Goal: Use online tool/utility: Utilize a website feature to perform a specific function

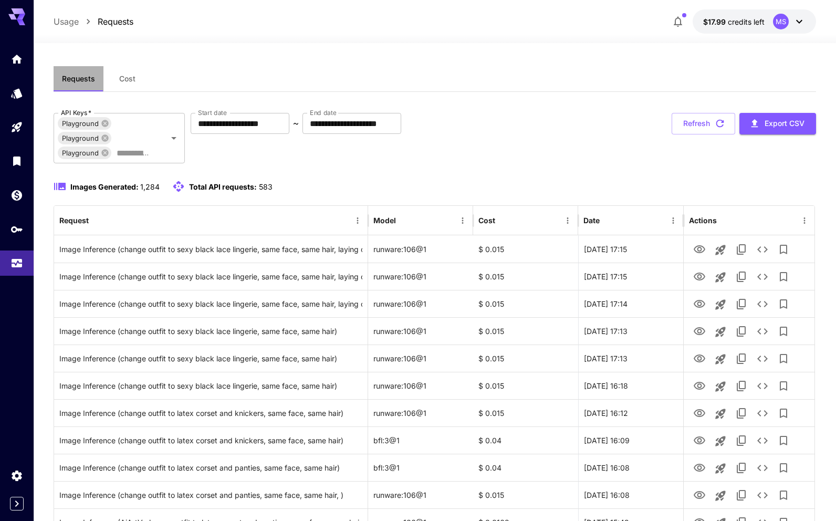
click at [76, 79] on span "Requests" at bounding box center [78, 78] width 33 height 9
click at [708, 127] on button "Refresh" at bounding box center [704, 124] width 64 height 22
click at [104, 124] on icon at bounding box center [105, 123] width 8 height 8
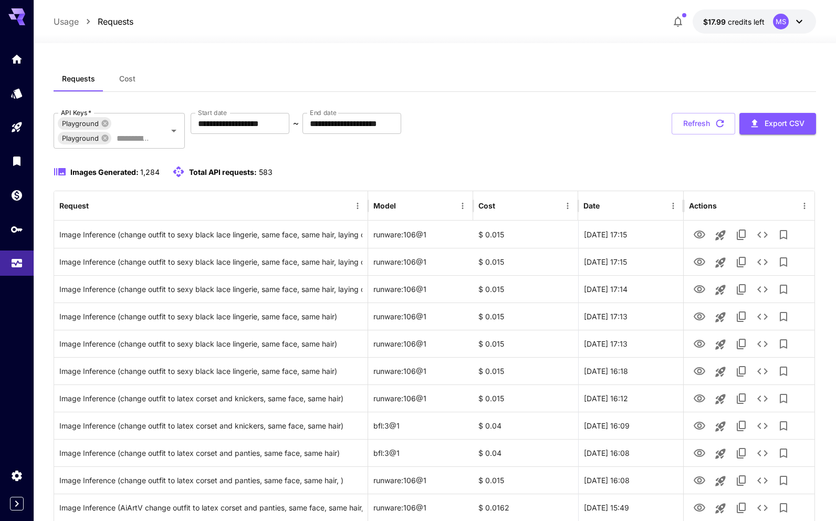
click at [104, 124] on icon at bounding box center [105, 123] width 8 height 8
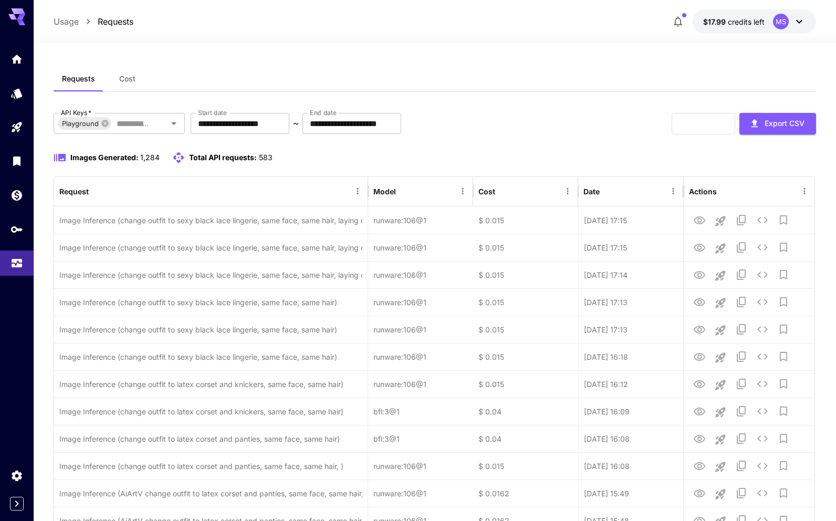
click at [104, 124] on icon at bounding box center [105, 123] width 8 height 8
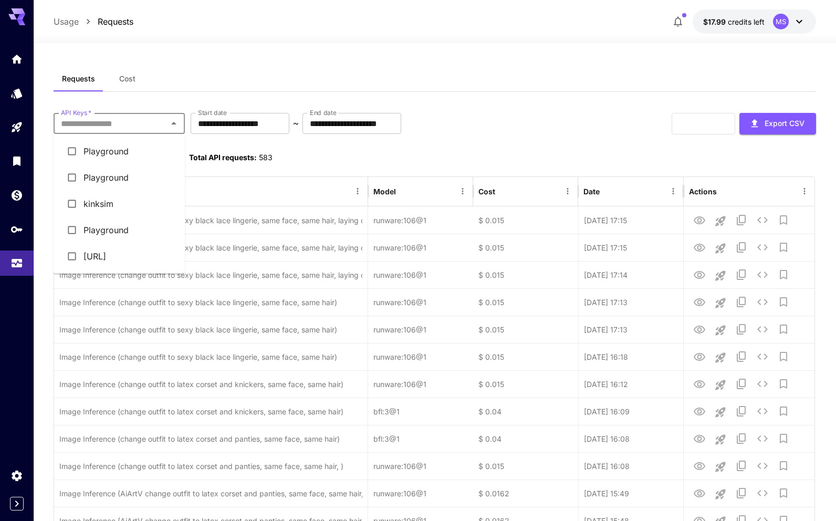
click at [104, 124] on input "API Keys   *" at bounding box center [111, 123] width 108 height 15
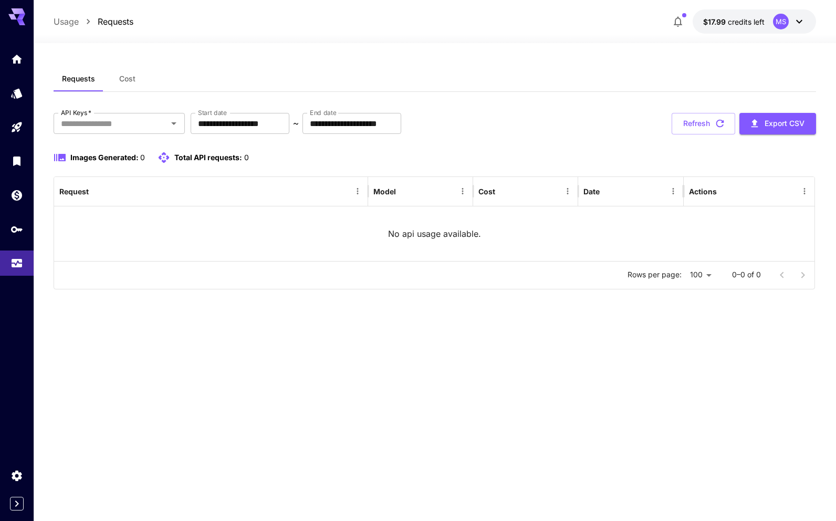
click at [164, 88] on div "Requests Cost" at bounding box center [435, 79] width 762 height 26
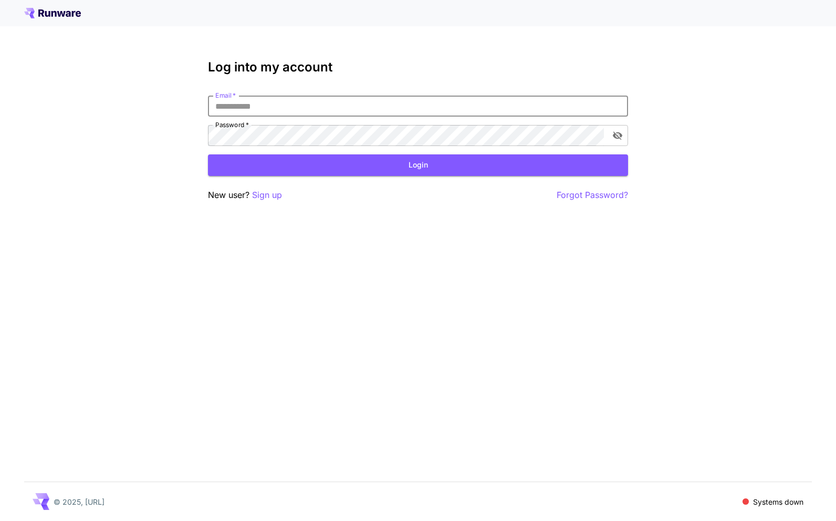
type input "**********"
click at [418, 165] on button "Login" at bounding box center [418, 165] width 420 height 22
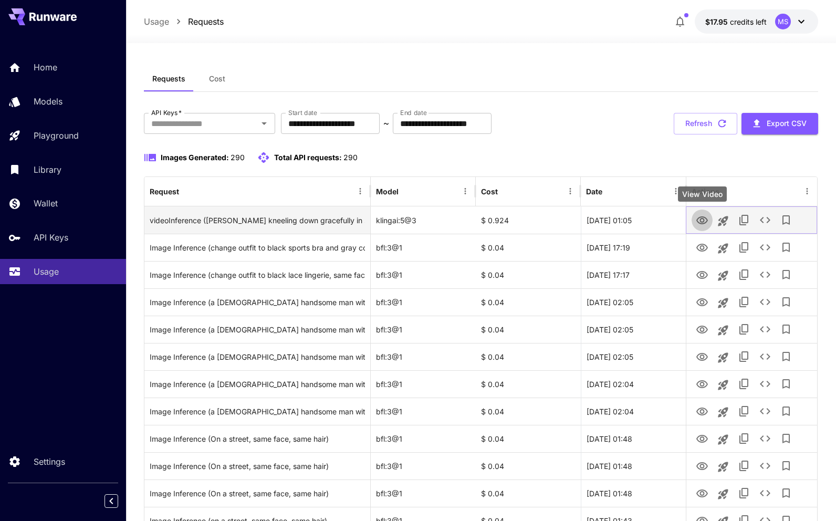
click at [704, 220] on icon "View Video" at bounding box center [702, 220] width 12 height 8
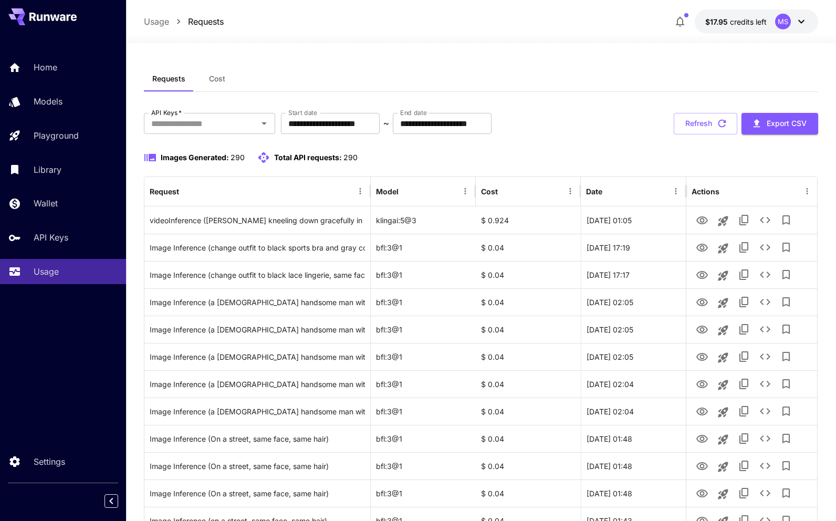
click at [604, 128] on div "**********" at bounding box center [481, 124] width 674 height 22
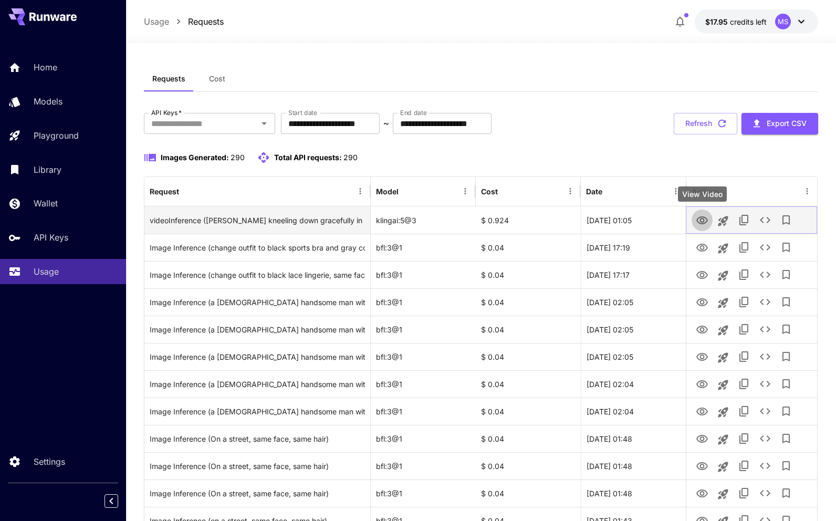
click at [699, 217] on icon "View Video" at bounding box center [702, 220] width 12 height 8
click at [759, 225] on icon "See details" at bounding box center [765, 220] width 13 height 13
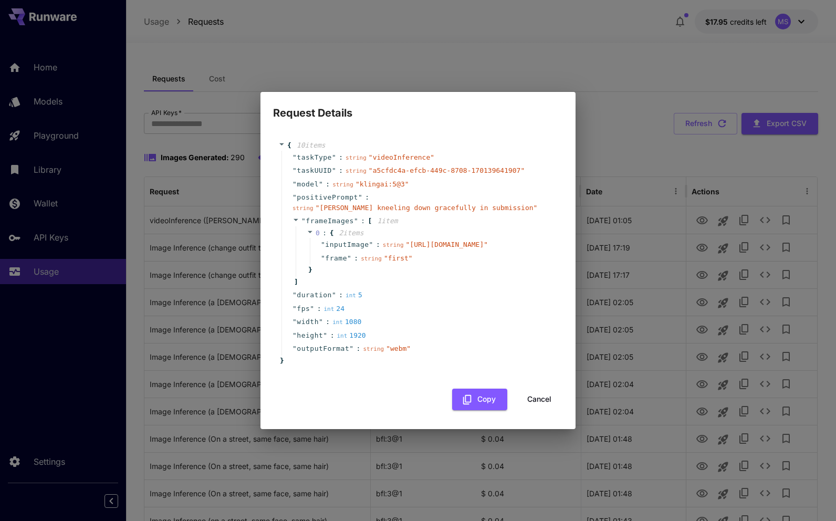
click at [537, 401] on button "Cancel" at bounding box center [539, 400] width 47 height 22
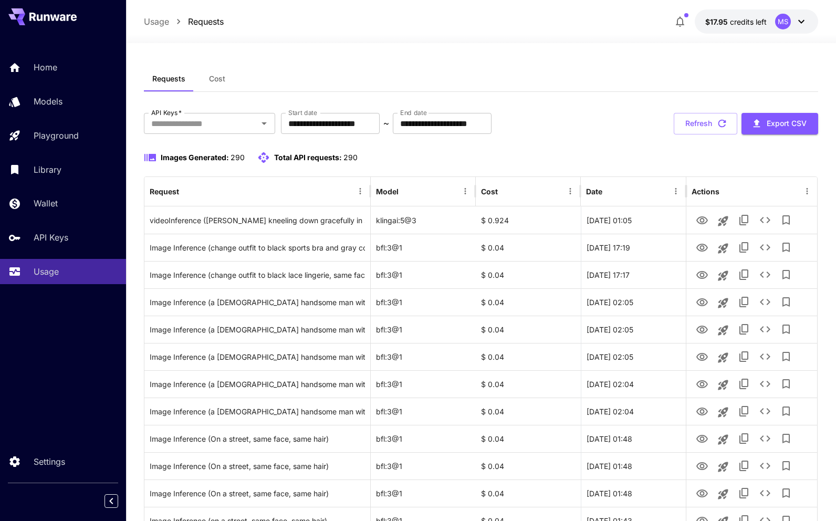
click at [645, 86] on div "Requests Cost" at bounding box center [481, 79] width 674 height 26
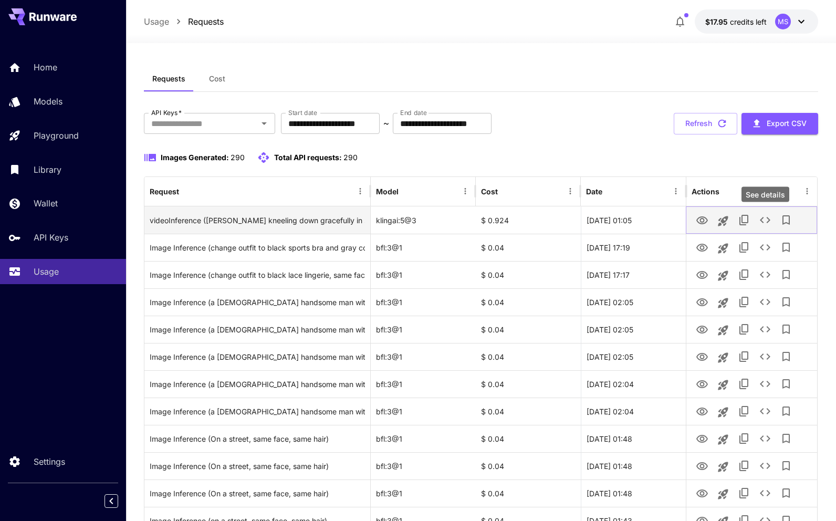
click at [765, 219] on icon "See details" at bounding box center [765, 220] width 13 height 13
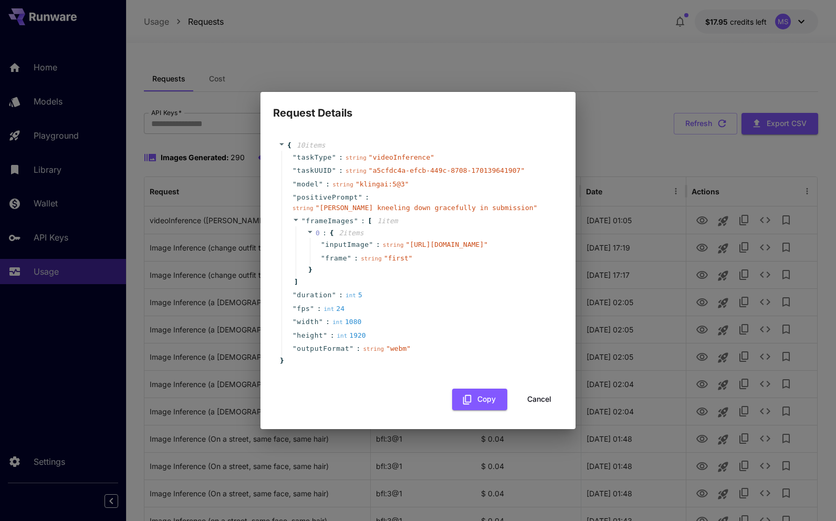
click at [550, 404] on button "Cancel" at bounding box center [539, 400] width 47 height 22
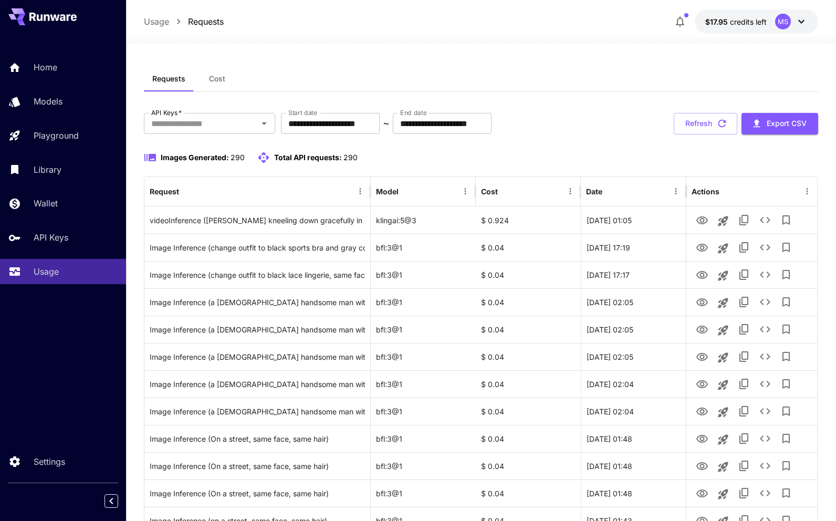
click at [686, 119] on button "Refresh" at bounding box center [706, 124] width 64 height 22
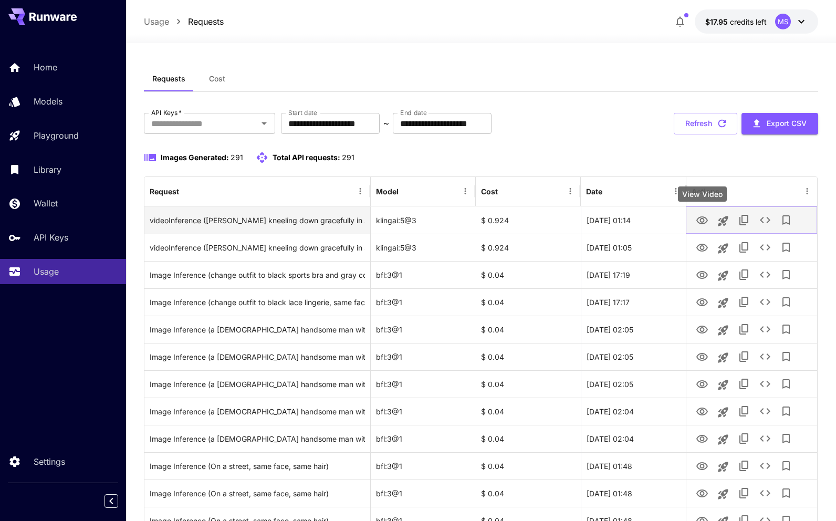
click at [703, 223] on icon "View Video" at bounding box center [702, 220] width 12 height 8
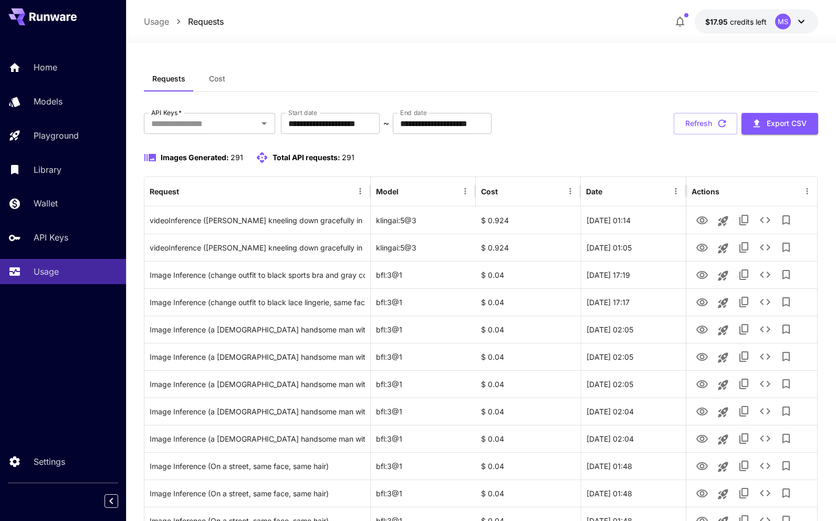
click at [609, 161] on div "Images Generated: 291 Total API requests: 291" at bounding box center [481, 157] width 674 height 13
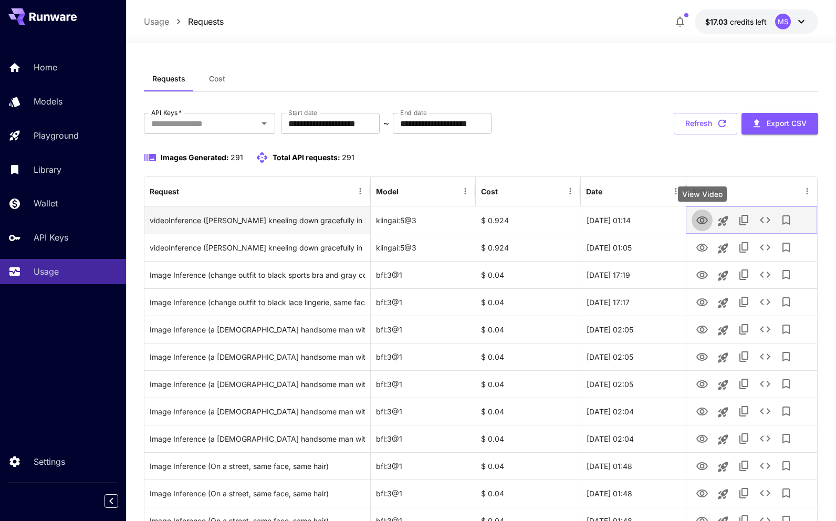
click at [704, 222] on icon "View Video" at bounding box center [702, 220] width 13 height 13
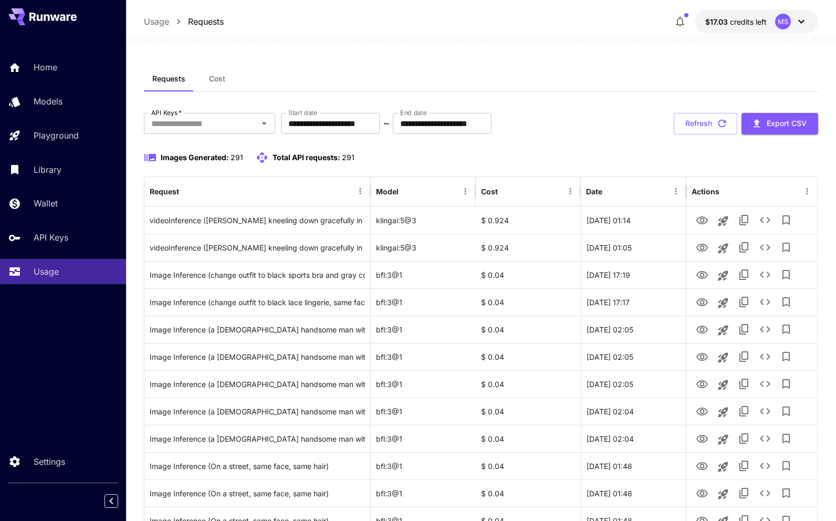
click at [600, 113] on div "**********" at bounding box center [481, 124] width 674 height 22
click at [679, 19] on icon "button" at bounding box center [680, 21] width 13 height 13
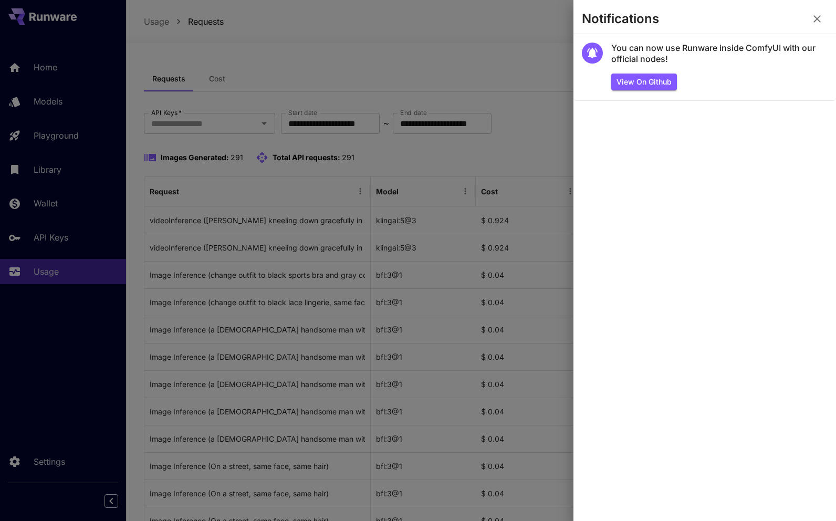
click at [551, 51] on div at bounding box center [418, 260] width 836 height 521
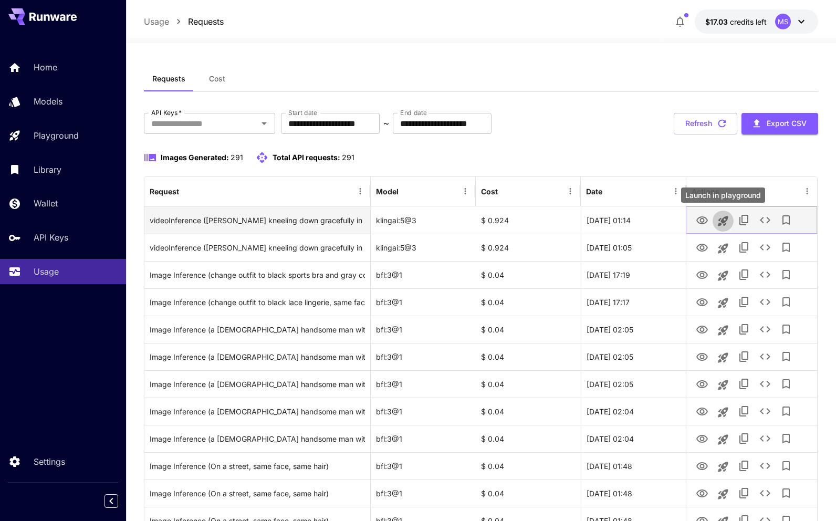
click at [727, 221] on icon "Launch in playground" at bounding box center [723, 221] width 13 height 13
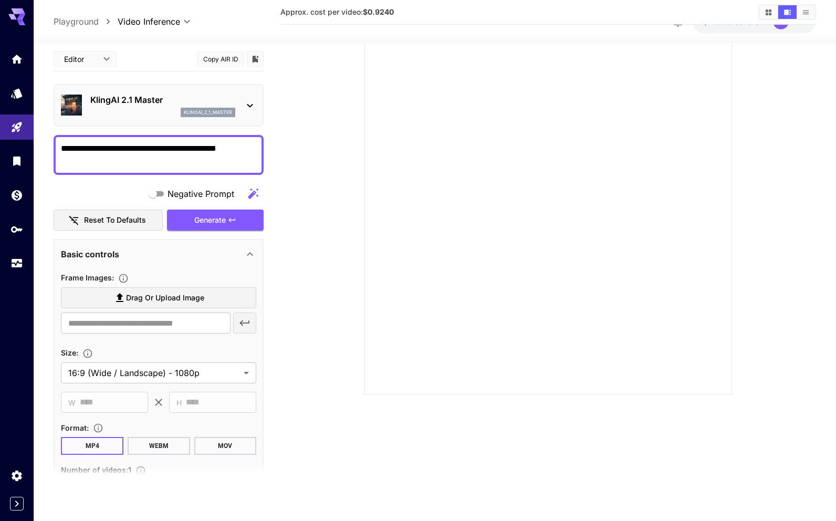
scroll to position [83, 0]
click at [452, 248] on div at bounding box center [548, 211] width 368 height 368
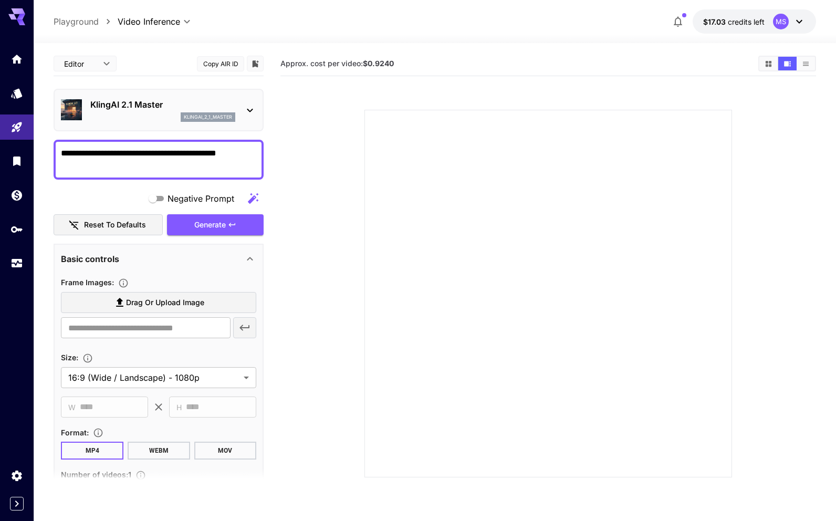
scroll to position [0, 0]
click at [528, 236] on div at bounding box center [548, 294] width 368 height 368
click at [479, 184] on div at bounding box center [548, 294] width 368 height 368
drag, startPoint x: 562, startPoint y: 202, endPoint x: 541, endPoint y: 234, distance: 38.3
click at [541, 234] on div at bounding box center [548, 294] width 368 height 368
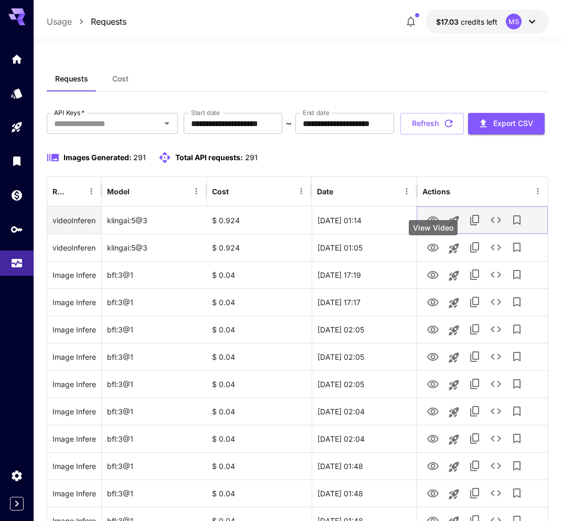
click at [434, 224] on icon "View Video" at bounding box center [433, 220] width 12 height 8
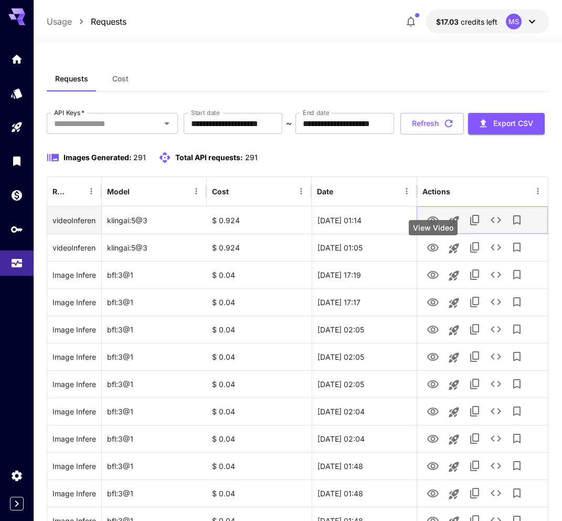
click at [436, 227] on icon "View Video" at bounding box center [433, 220] width 13 height 13
click at [497, 226] on icon "See details" at bounding box center [496, 220] width 13 height 13
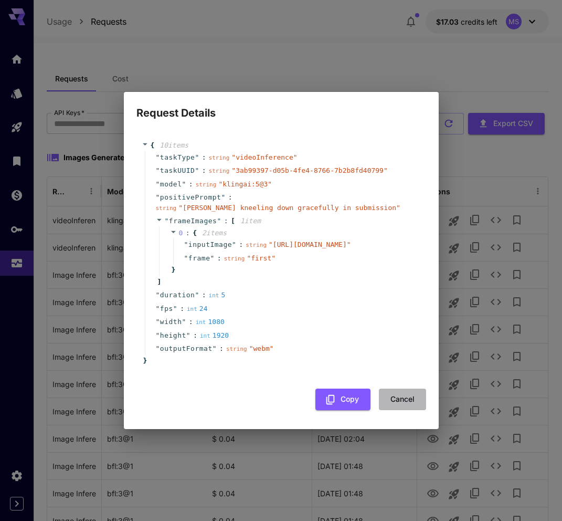
click at [404, 402] on button "Cancel" at bounding box center [402, 400] width 47 height 22
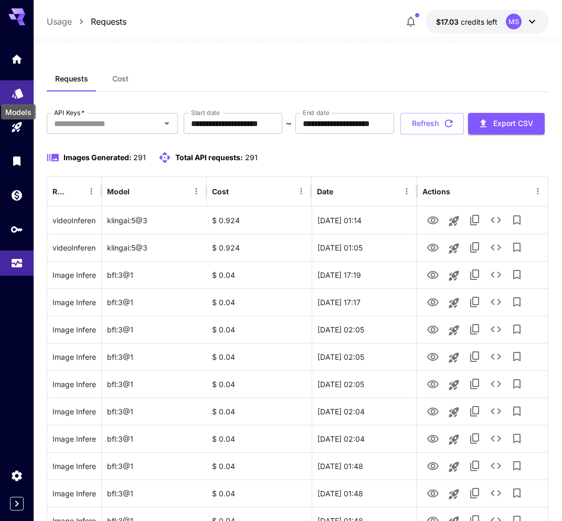
click at [22, 96] on icon "Models" at bounding box center [18, 89] width 13 height 13
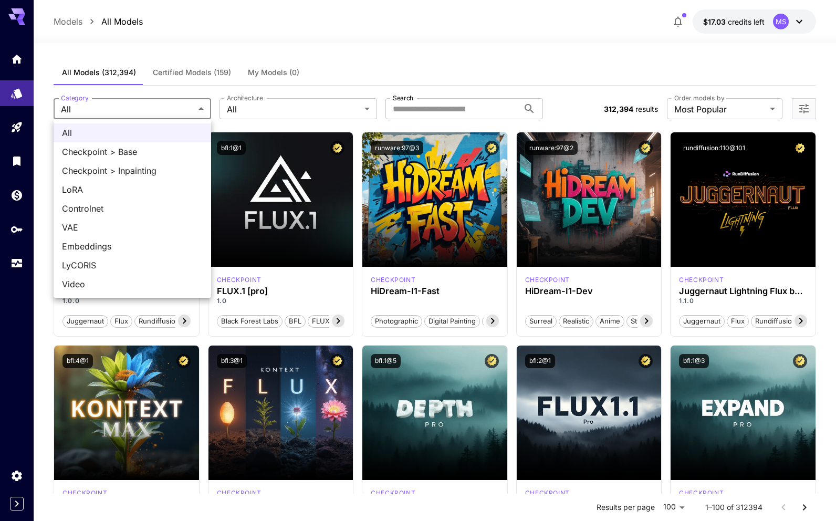
click at [114, 280] on span "Video" at bounding box center [132, 284] width 141 height 13
type input "*****"
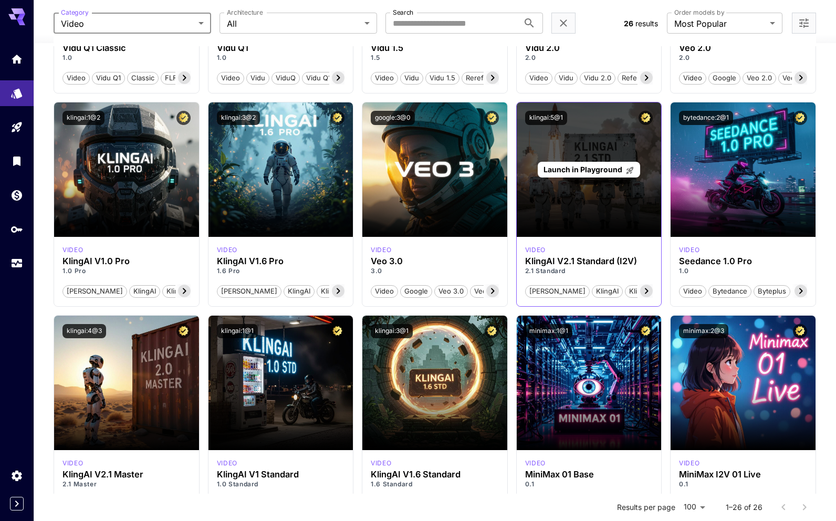
scroll to position [243, 0]
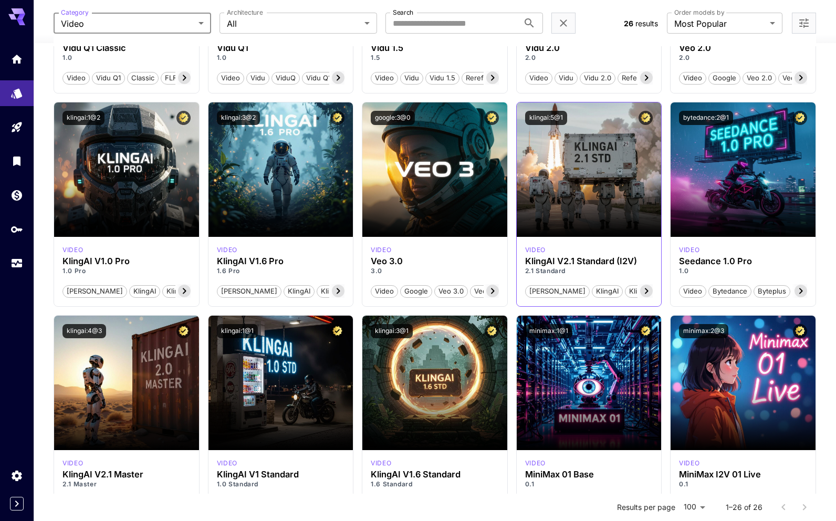
click at [648, 293] on icon at bounding box center [646, 291] width 13 height 13
click at [556, 118] on button "klingai:5@1" at bounding box center [546, 118] width 42 height 14
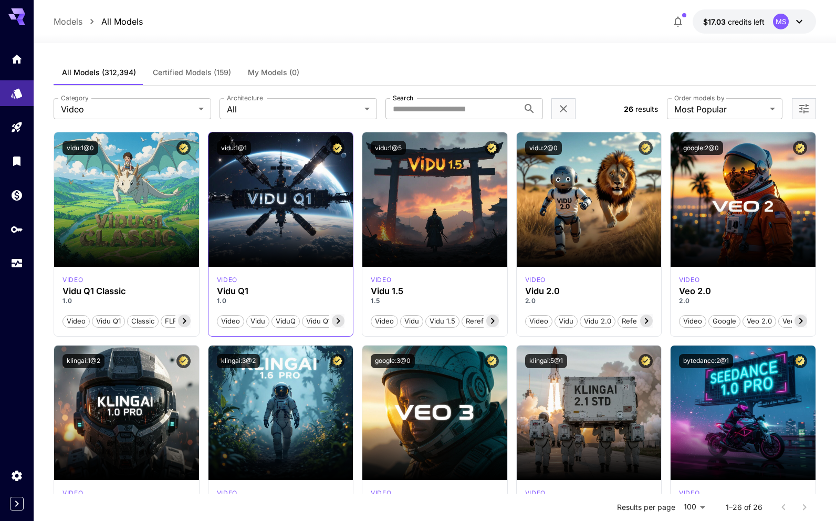
scroll to position [0, 0]
click at [799, 106] on icon "Open more filters" at bounding box center [803, 108] width 9 height 9
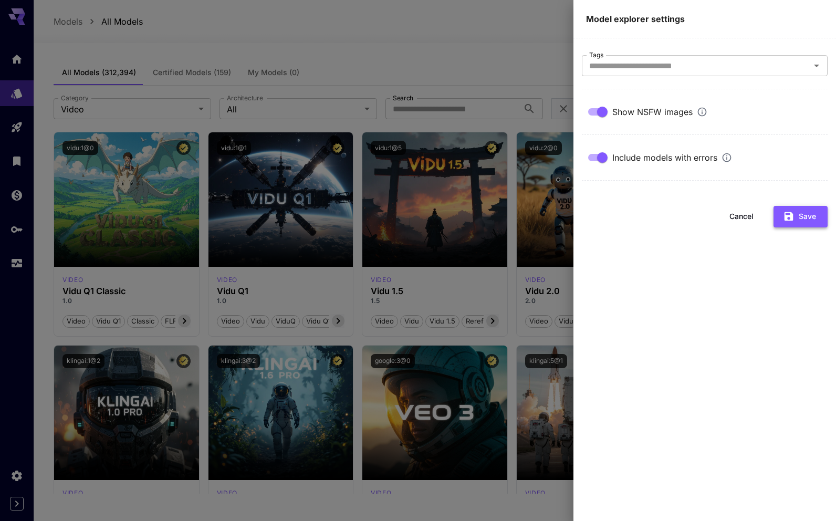
click at [797, 216] on button "Save" at bounding box center [800, 217] width 54 height 22
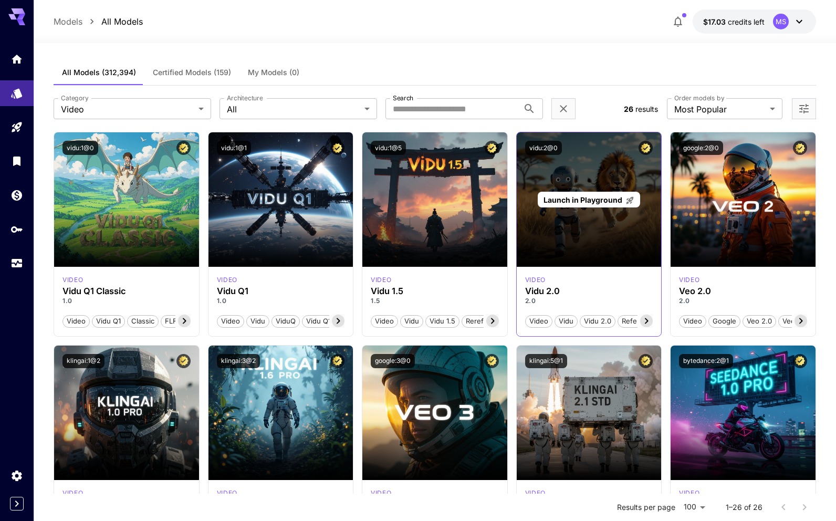
click at [587, 196] on span "Launch in Playground" at bounding box center [582, 199] width 79 height 9
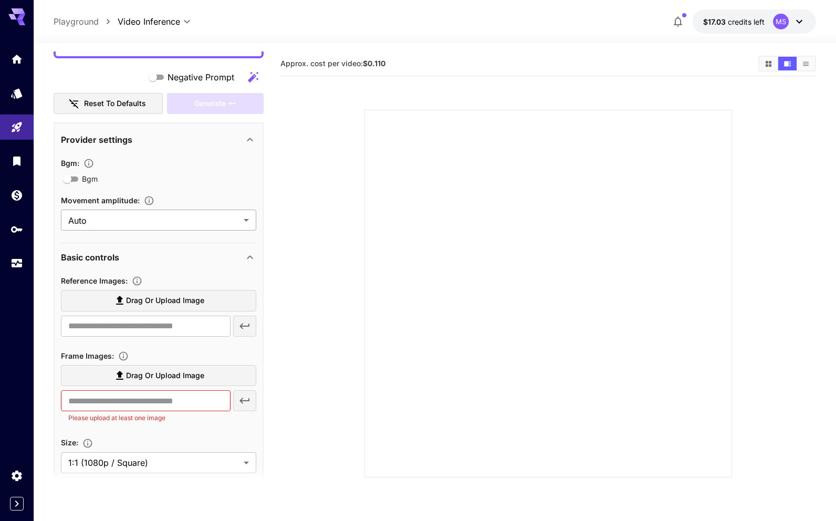
scroll to position [126, 0]
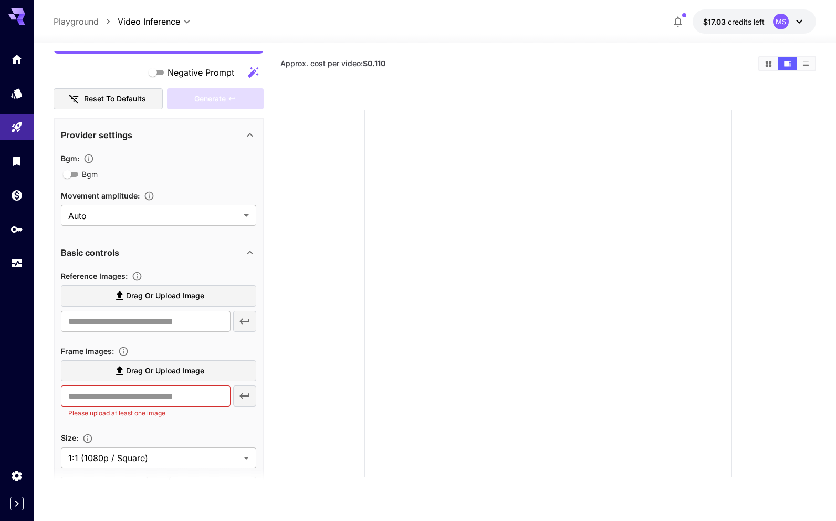
click at [106, 292] on label "Drag or upload image" at bounding box center [158, 296] width 195 height 22
click at [0, 0] on input "Drag or upload image" at bounding box center [0, 0] width 0 height 0
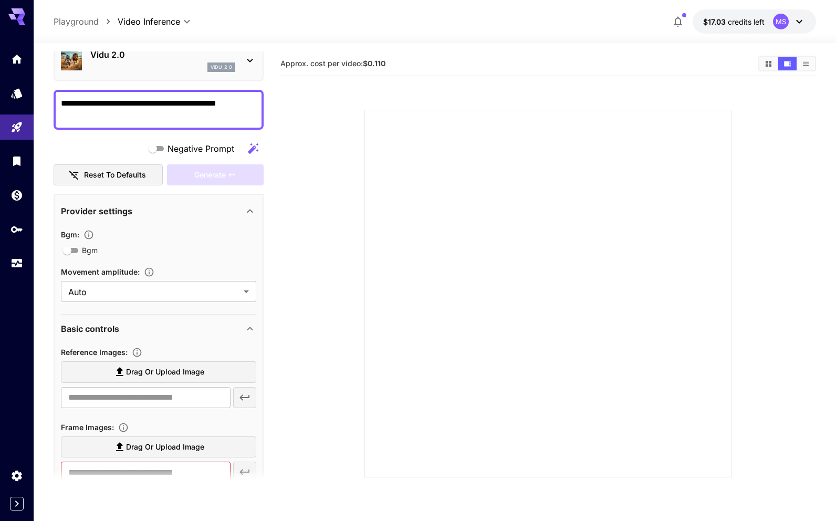
scroll to position [50, 0]
click at [147, 103] on textarea "**********" at bounding box center [158, 109] width 195 height 25
click at [154, 108] on textarea "Negative Prompt" at bounding box center [158, 109] width 195 height 25
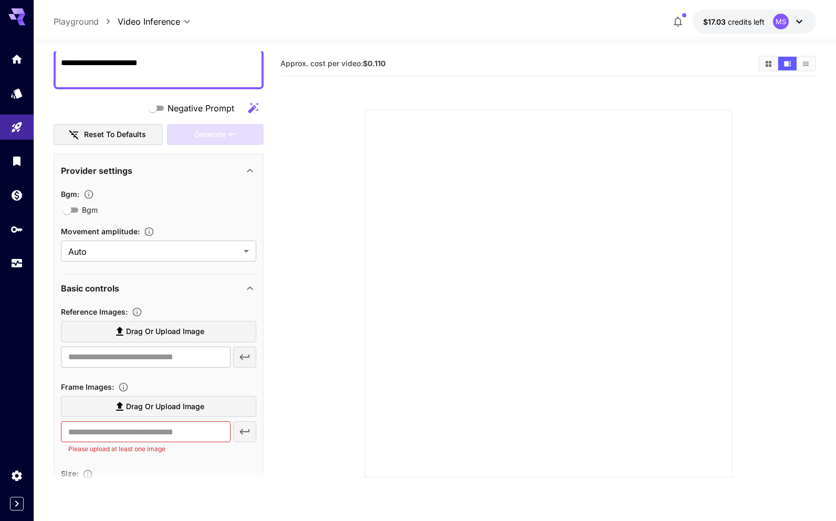
scroll to position [91, 0]
type textarea "**********"
click at [92, 193] on icon "button" at bounding box center [88, 194] width 11 height 11
click at [91, 195] on icon "button" at bounding box center [89, 194] width 9 height 9
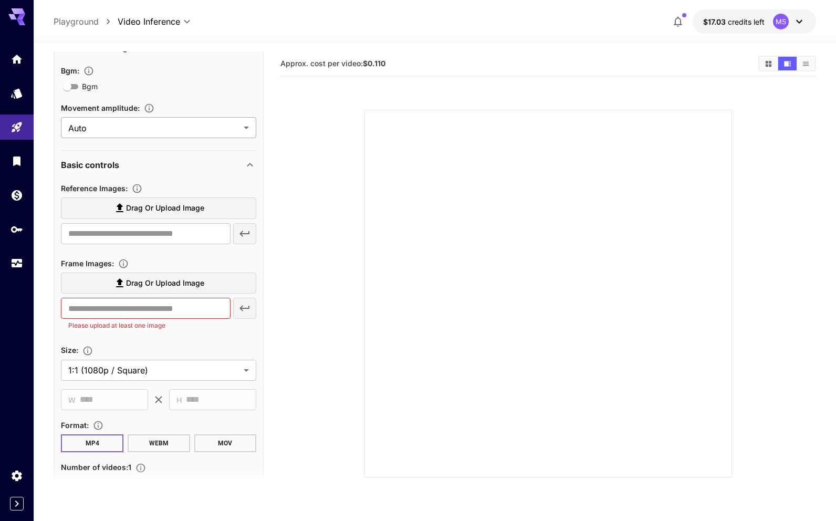
scroll to position [215, 0]
click at [127, 232] on input "text" at bounding box center [146, 232] width 170 height 21
paste input "**********"
type input "**********"
click at [171, 233] on input "**********" at bounding box center [146, 232] width 170 height 21
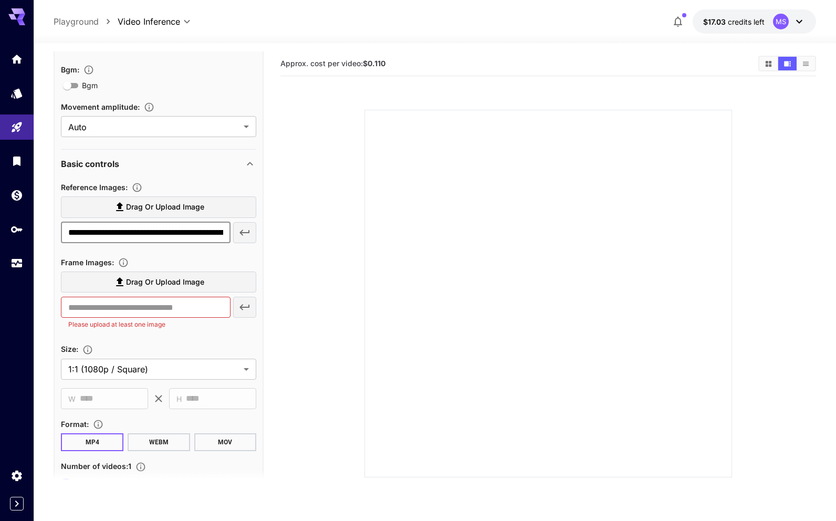
click at [171, 233] on input "**********" at bounding box center [146, 232] width 170 height 21
click at [140, 301] on input "text" at bounding box center [146, 307] width 170 height 21
paste input "**********"
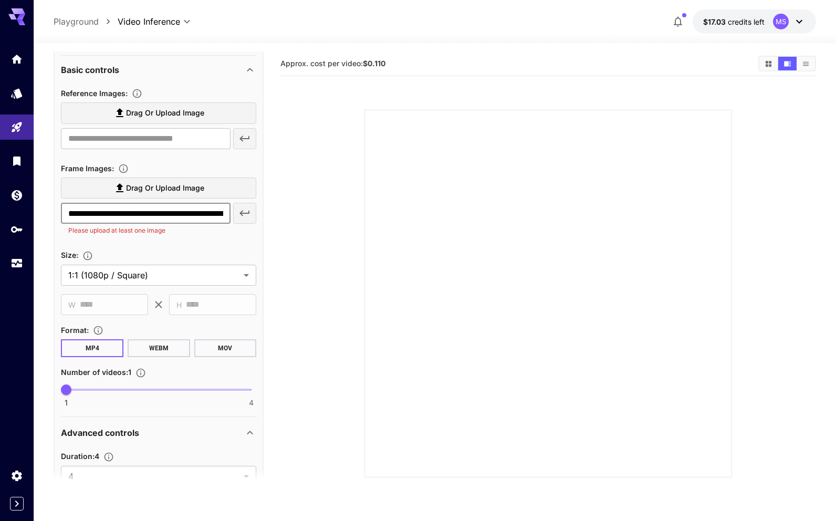
scroll to position [315, 0]
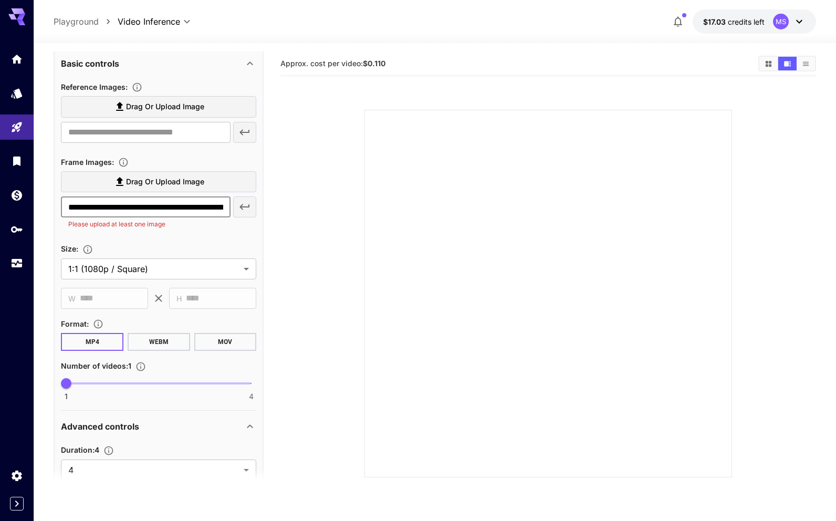
type input "**********"
click at [167, 338] on button "WEBM" at bounding box center [159, 342] width 62 height 18
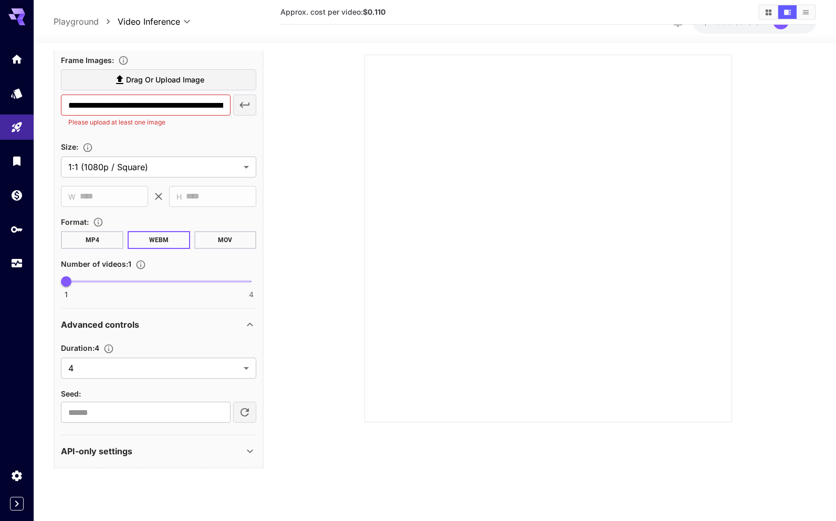
scroll to position [62, 0]
click at [142, 379] on div "Duration : 4 4 * ​ Seed : ​" at bounding box center [158, 381] width 195 height 81
click at [133, 364] on body "**********" at bounding box center [418, 240] width 836 height 604
click at [135, 340] on div at bounding box center [418, 260] width 836 height 521
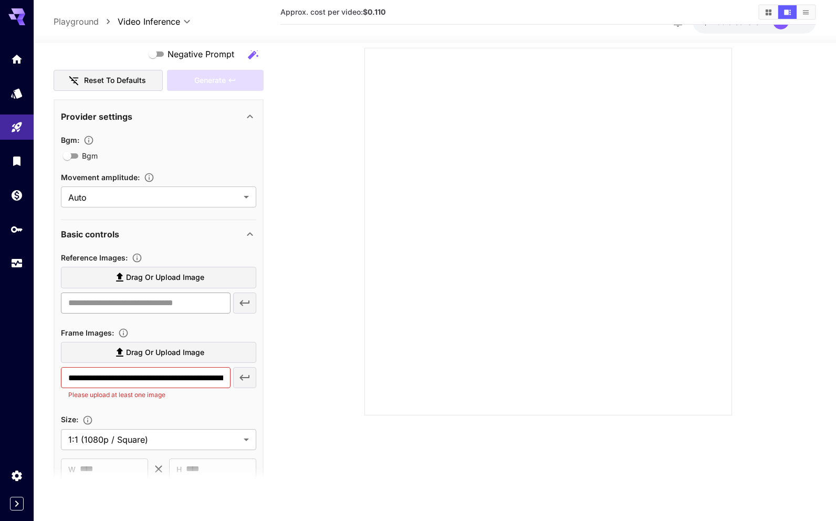
scroll to position [159, 0]
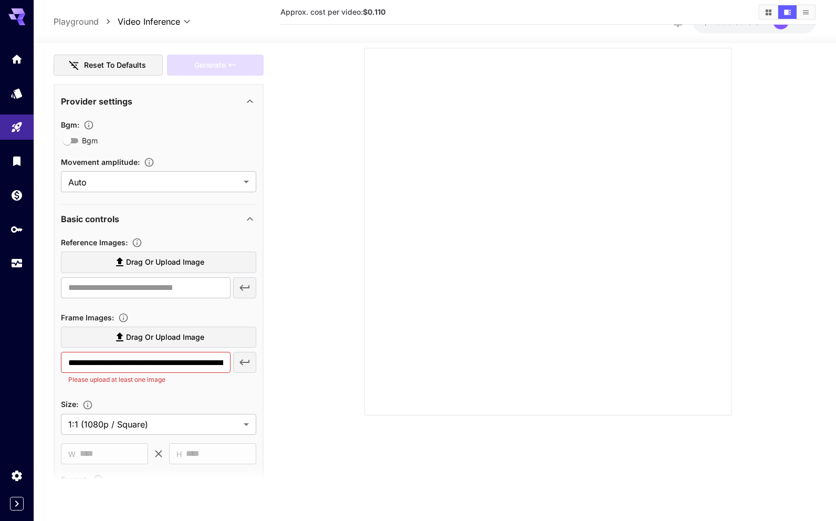
click at [240, 362] on icon "button" at bounding box center [245, 363] width 10 height 6
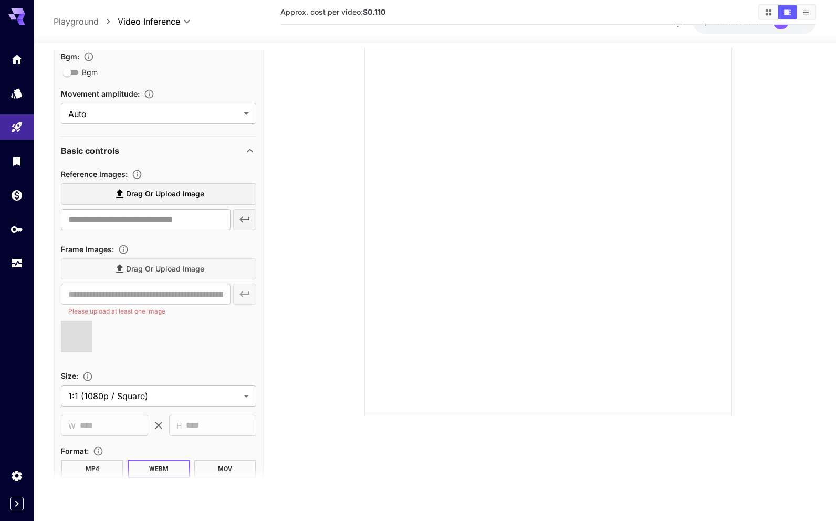
scroll to position [238, 0]
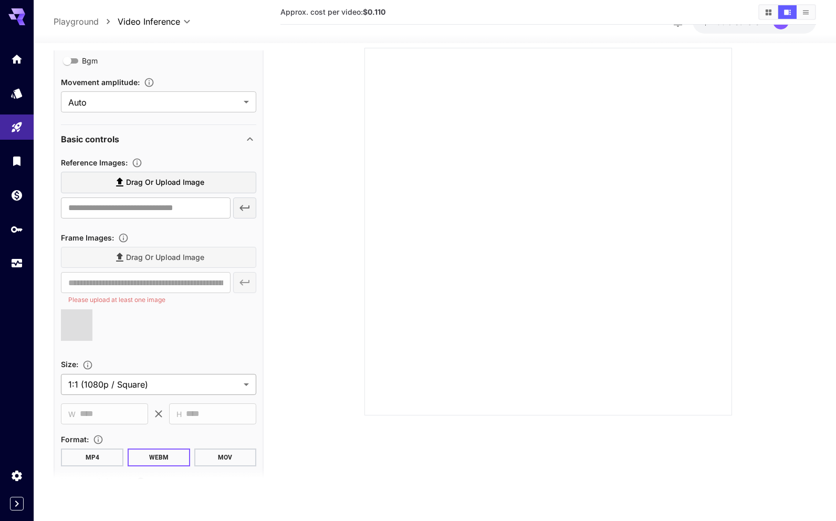
click at [167, 383] on body "**********" at bounding box center [418, 240] width 836 height 604
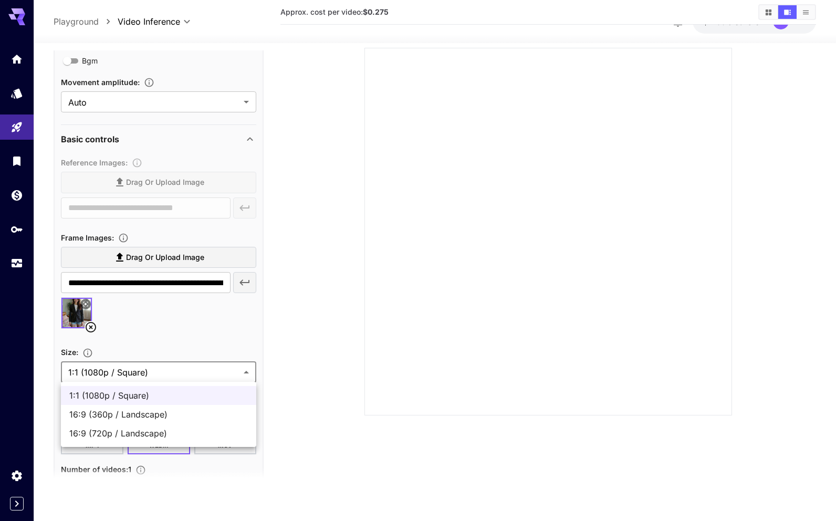
click at [196, 308] on div at bounding box center [418, 260] width 836 height 521
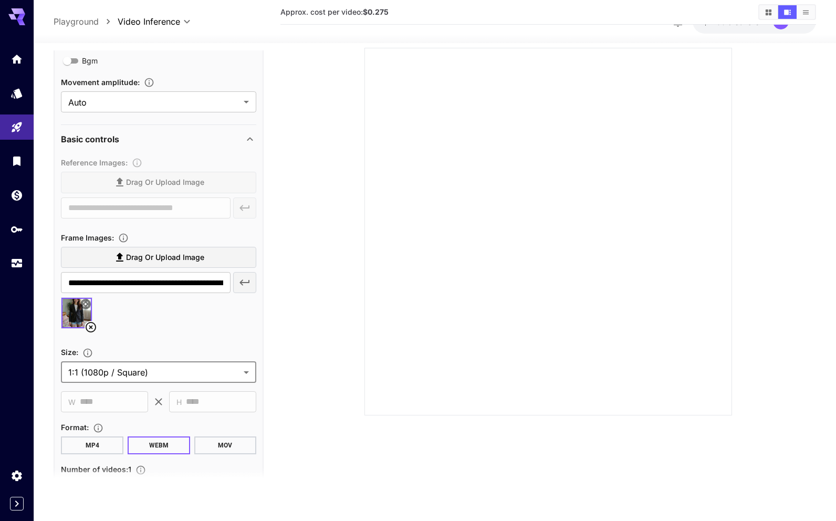
click at [177, 368] on body "**********" at bounding box center [418, 240] width 836 height 604
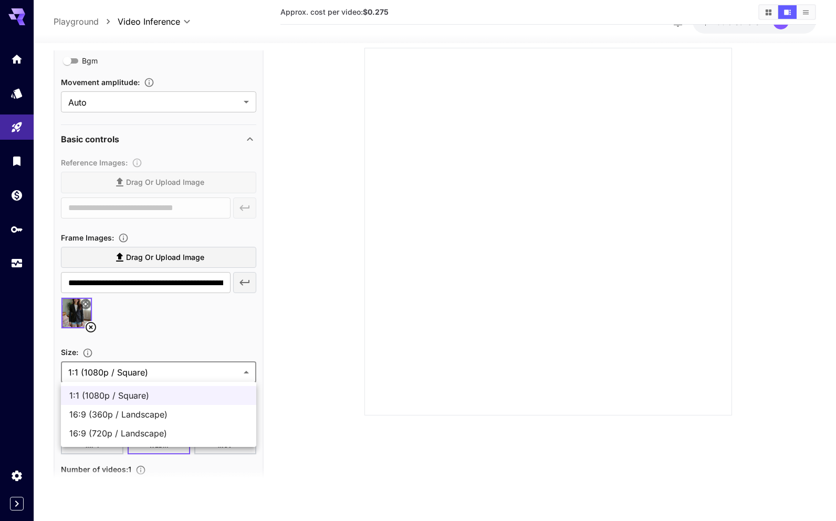
click at [173, 327] on div at bounding box center [418, 260] width 836 height 521
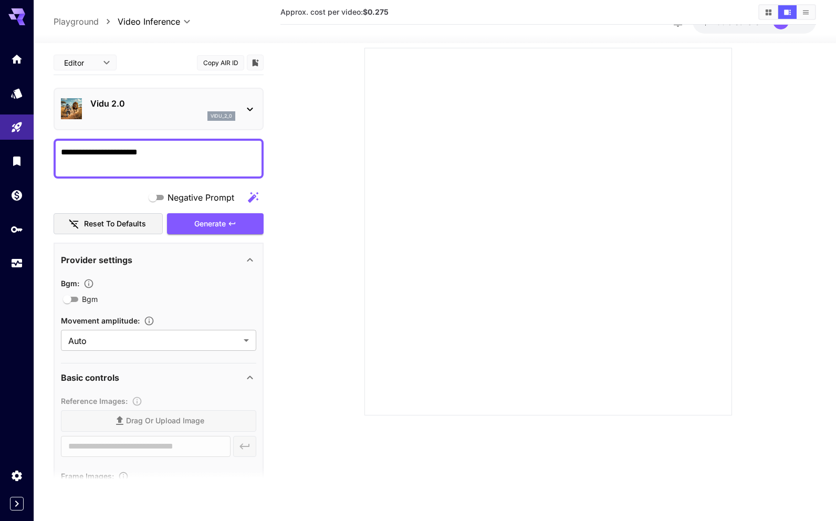
scroll to position [0, 0]
click at [197, 226] on div "Generate" at bounding box center [215, 224] width 97 height 22
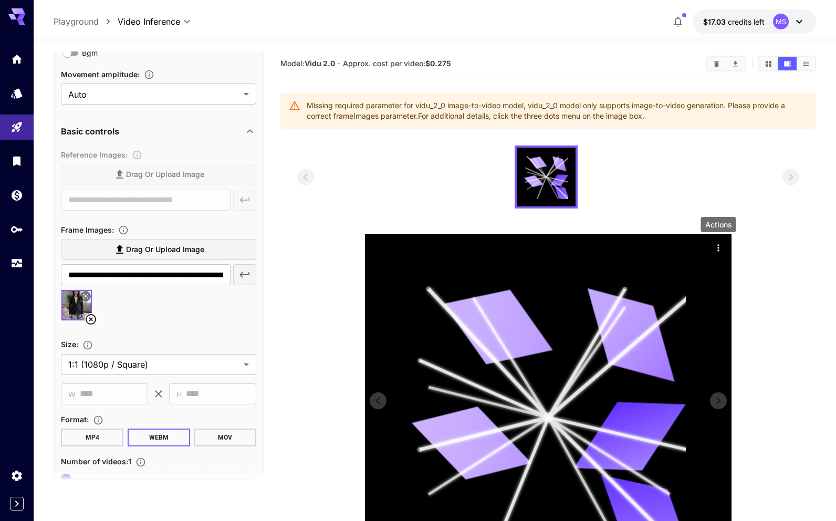
click at [716, 246] on icon "Actions" at bounding box center [718, 248] width 11 height 11
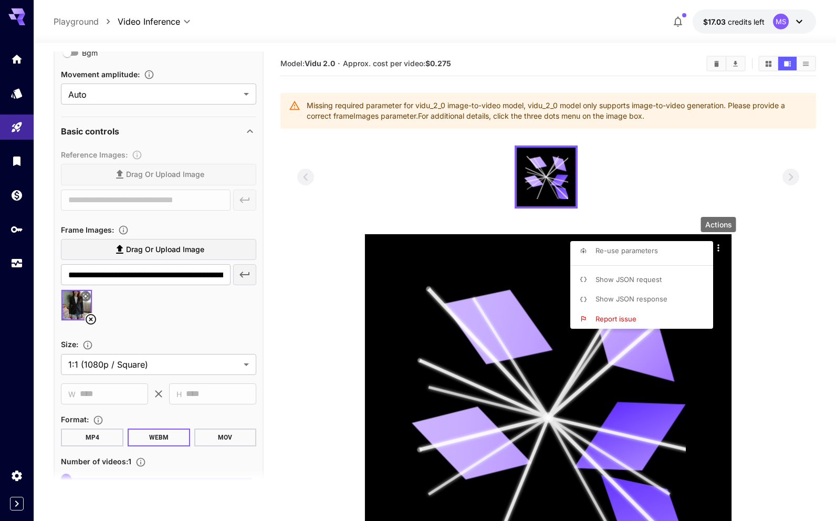
click at [651, 275] on span "Show JSON request" at bounding box center [628, 279] width 66 height 8
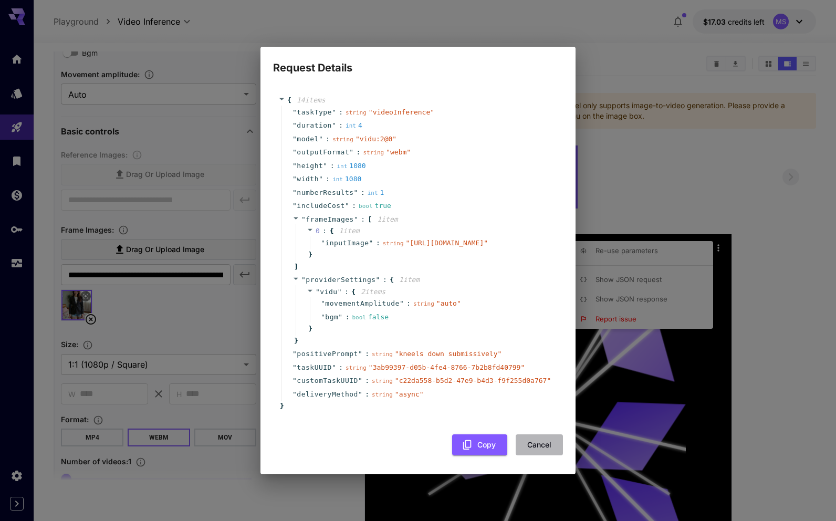
click at [532, 445] on button "Cancel" at bounding box center [539, 445] width 47 height 22
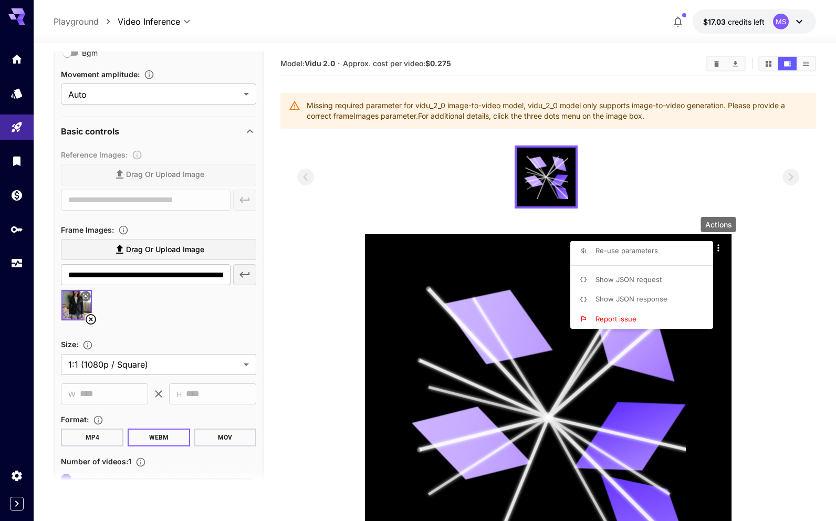
click at [186, 306] on div at bounding box center [418, 260] width 836 height 521
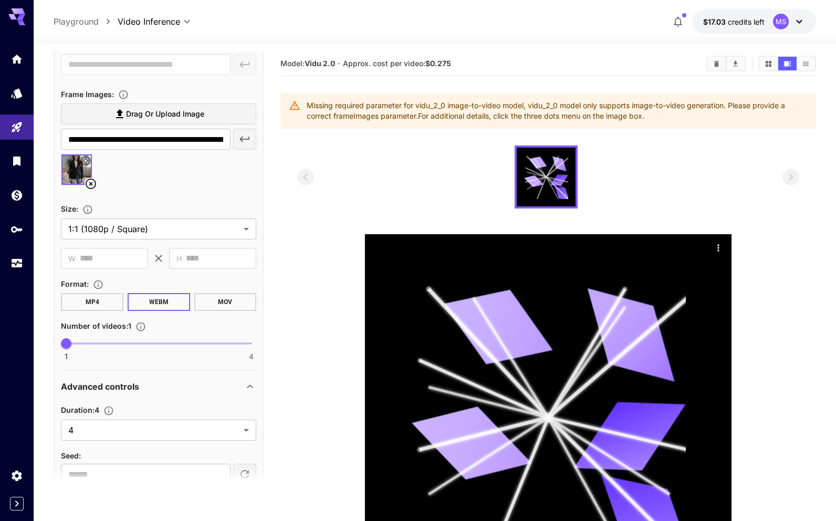
scroll to position [388, 0]
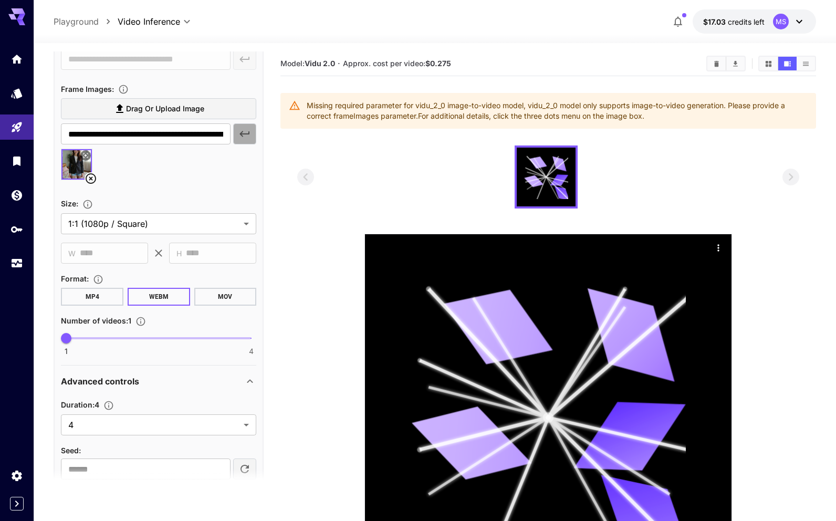
click at [245, 133] on icon "button" at bounding box center [245, 134] width 10 height 6
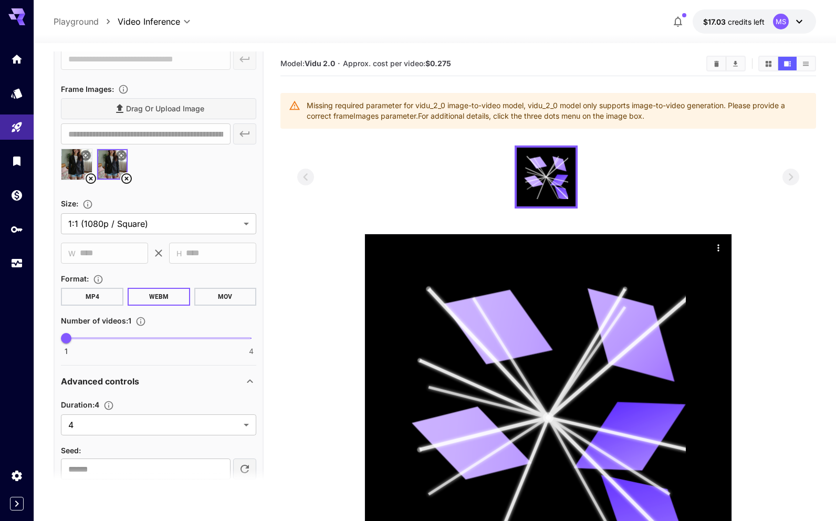
click at [125, 178] on icon at bounding box center [126, 178] width 13 height 13
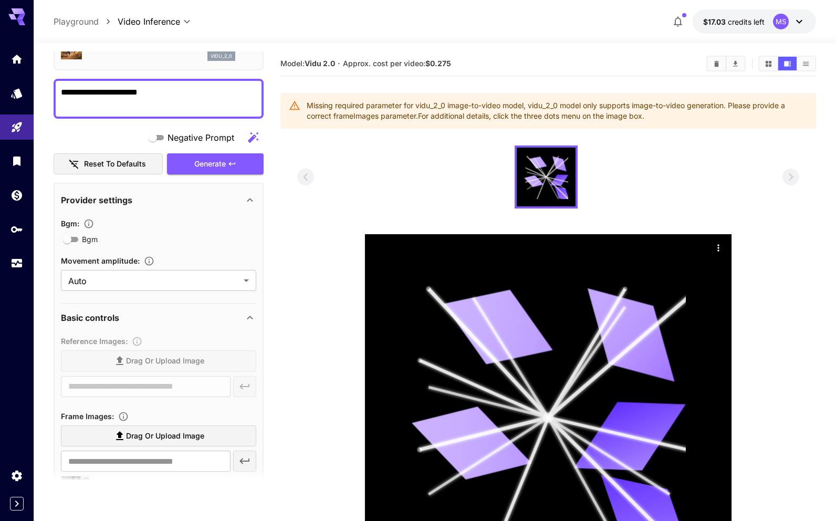
scroll to position [56, 0]
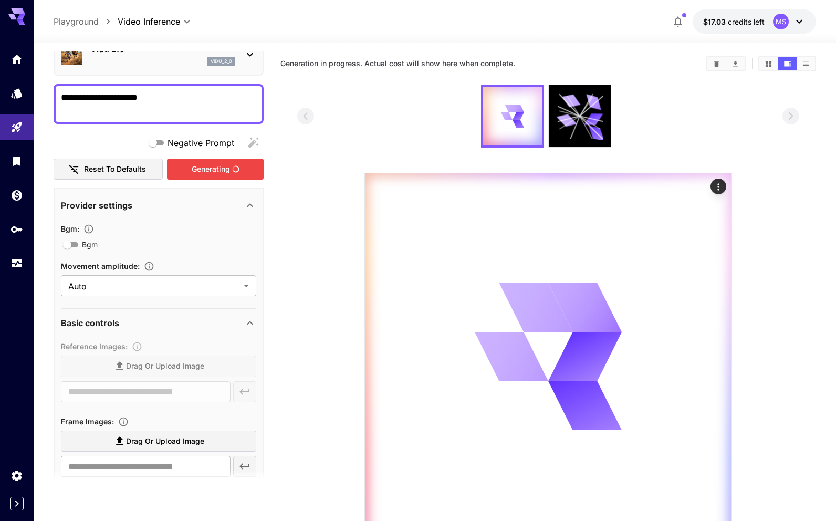
click at [196, 165] on div "Generating" at bounding box center [215, 170] width 97 height 22
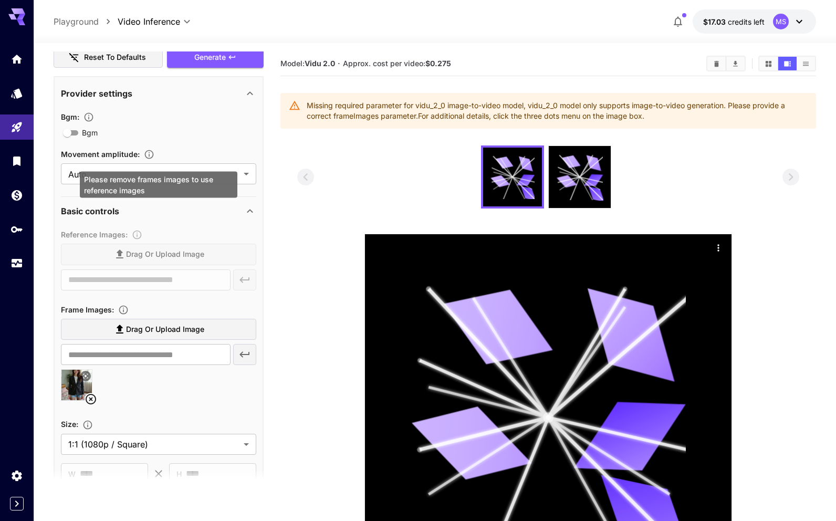
scroll to position [190, 0]
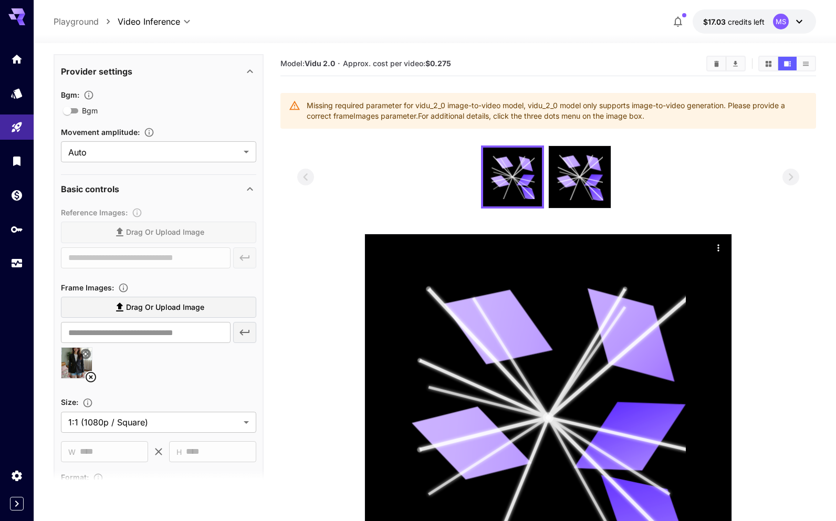
click at [139, 309] on span "Drag or upload image" at bounding box center [165, 307] width 78 height 13
click at [0, 0] on input "Drag or upload image" at bounding box center [0, 0] width 0 height 0
type input "**********"
click at [87, 374] on icon at bounding box center [91, 377] width 11 height 11
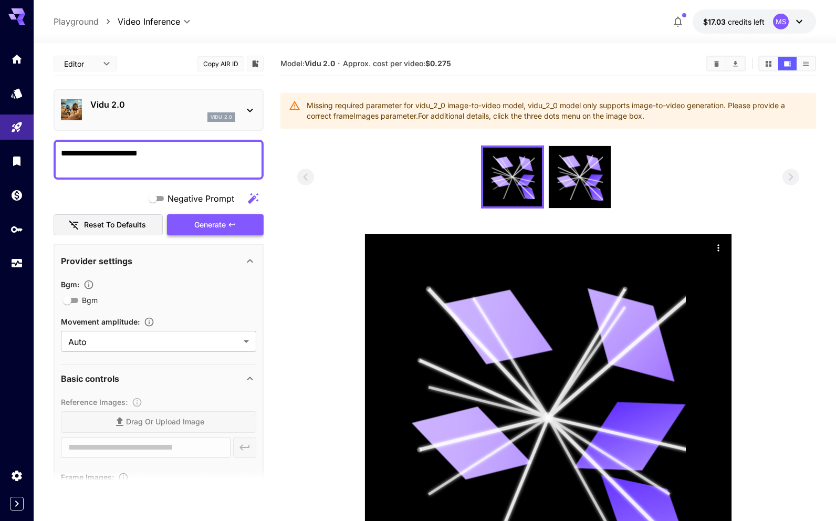
scroll to position [0, 0]
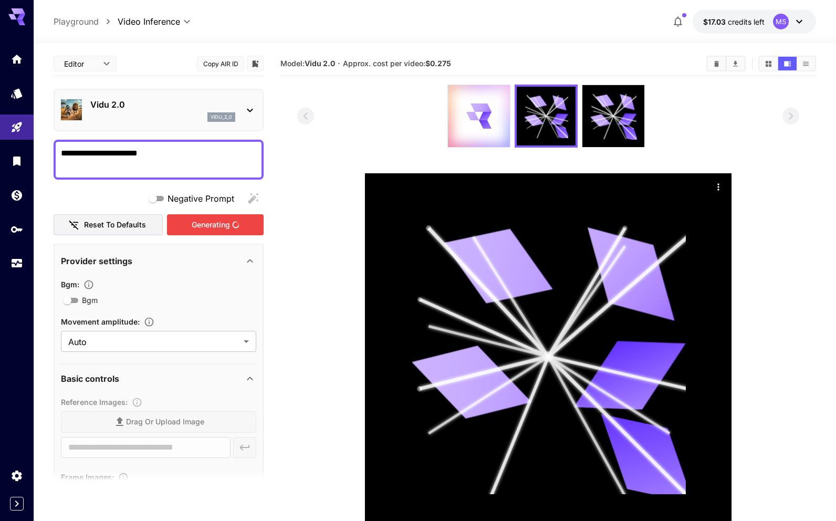
click at [202, 222] on div "Generating" at bounding box center [215, 225] width 97 height 22
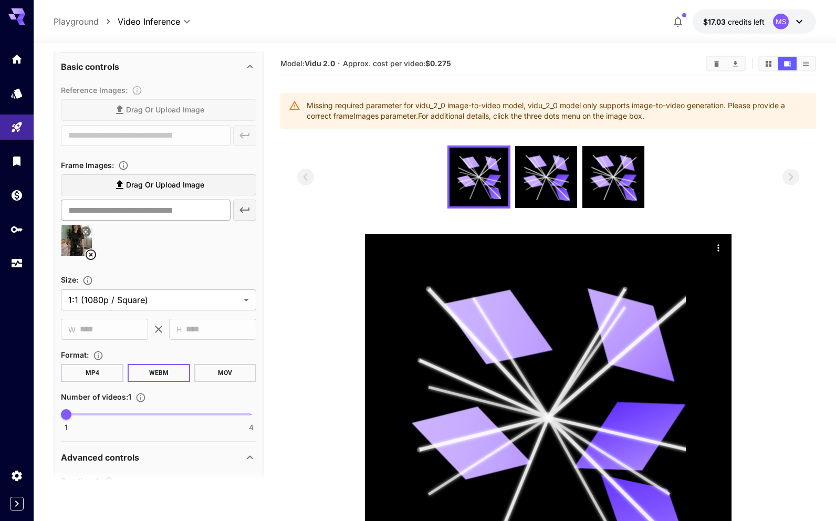
scroll to position [290, 0]
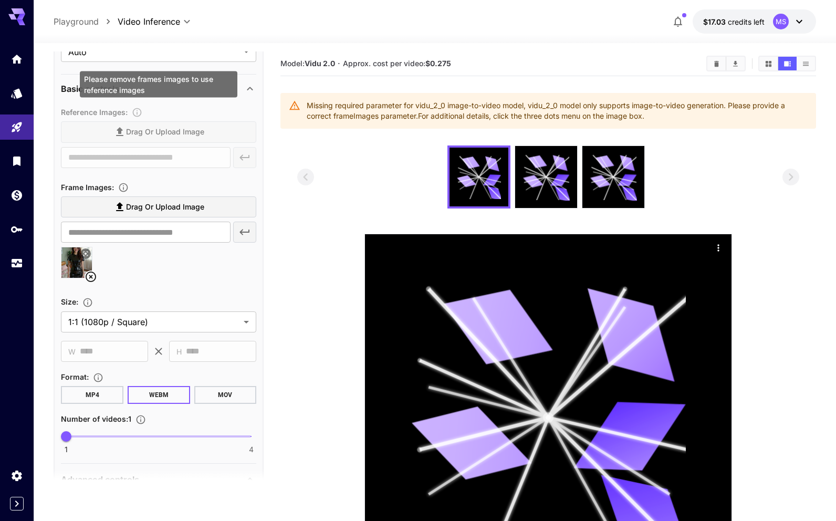
click at [140, 152] on div "Reference Images : Drag or upload image ​" at bounding box center [158, 139] width 195 height 67
click at [91, 275] on icon at bounding box center [91, 276] width 11 height 11
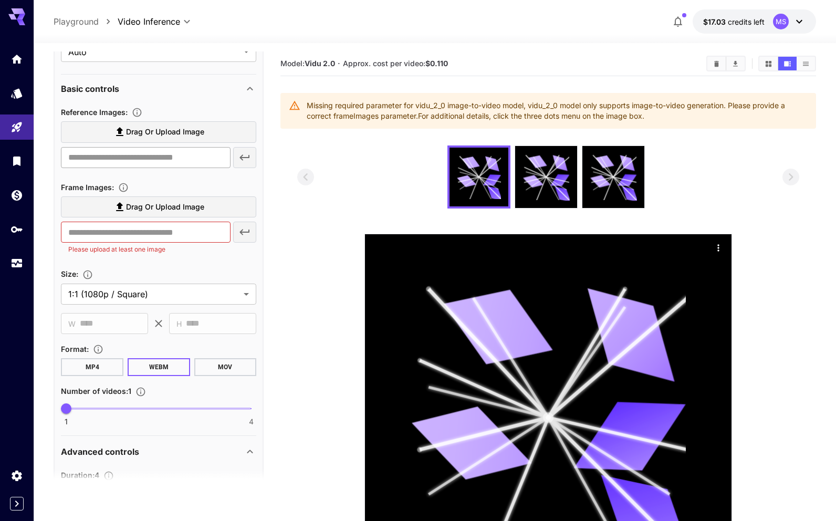
click at [102, 156] on input "text" at bounding box center [146, 157] width 170 height 21
paste input "**********"
type input "**********"
click at [240, 155] on icon "button" at bounding box center [244, 157] width 13 height 13
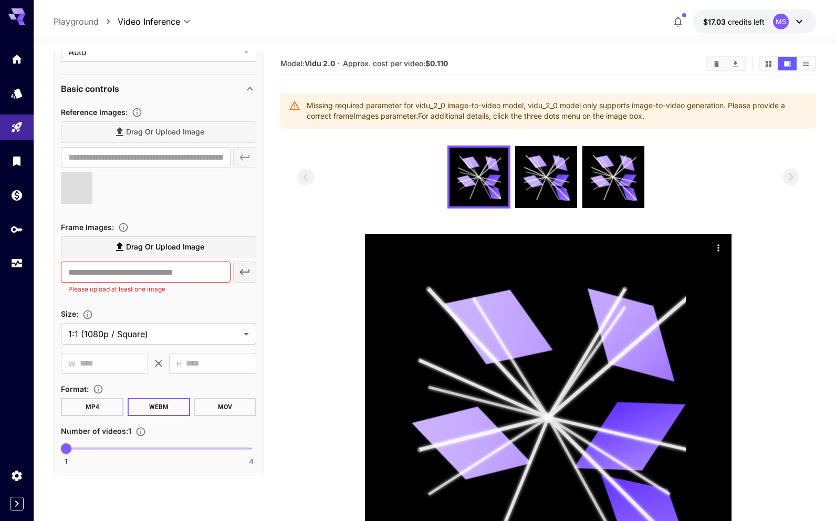
type input "**********"
type input "***"
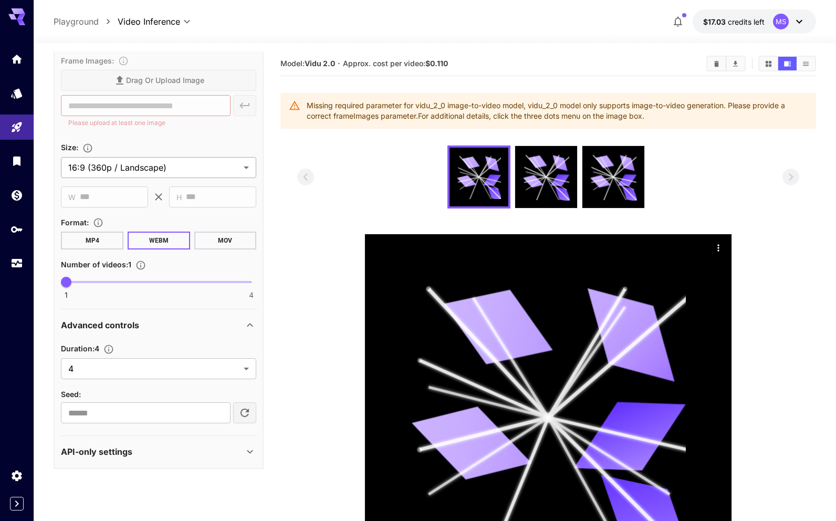
scroll to position [456, 0]
click at [134, 175] on body "**********" at bounding box center [418, 316] width 836 height 633
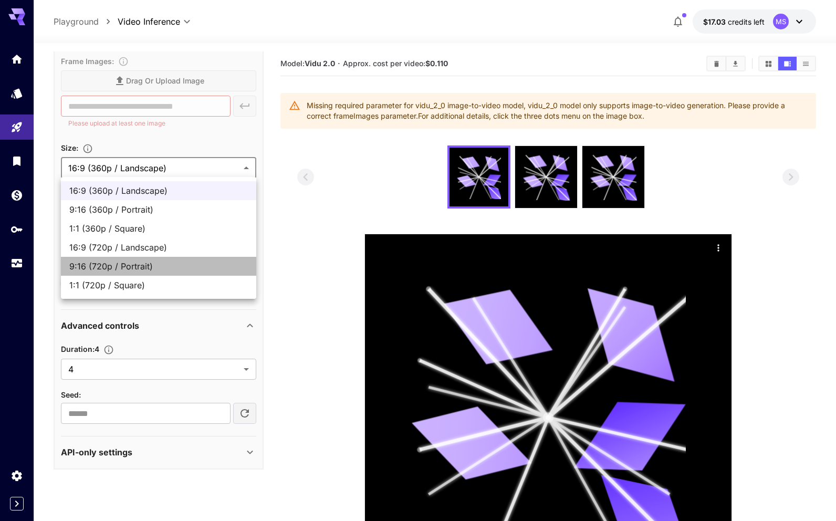
click at [172, 261] on span "9:16 (720p / Portrait)" at bounding box center [158, 266] width 179 height 13
type input "**********"
type input "***"
type input "****"
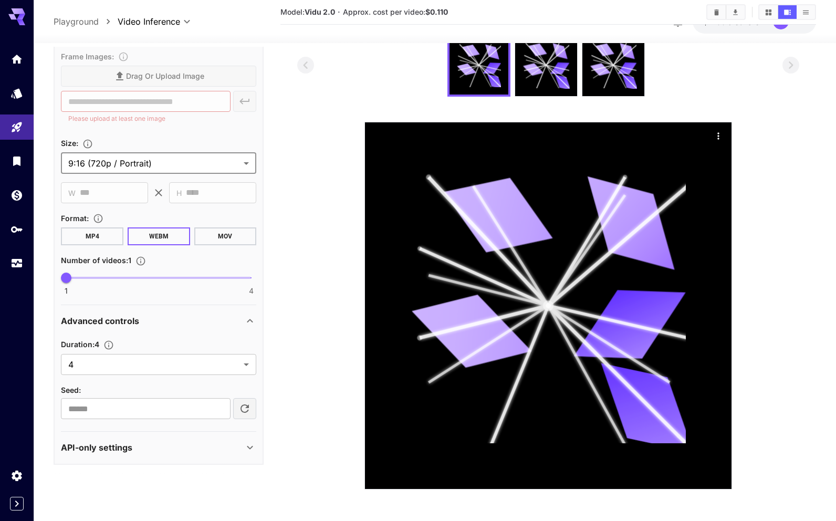
scroll to position [112, 0]
click at [171, 357] on body "**********" at bounding box center [418, 204] width 836 height 633
click at [173, 329] on div at bounding box center [418, 260] width 836 height 521
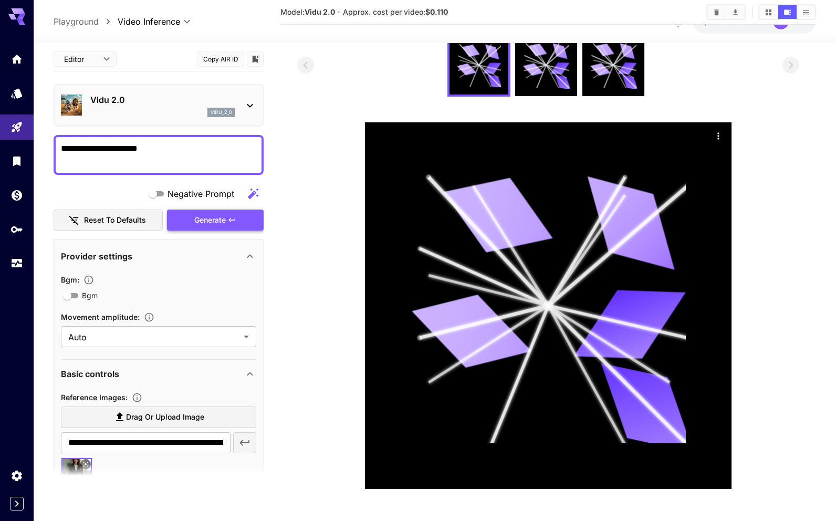
scroll to position [83, 0]
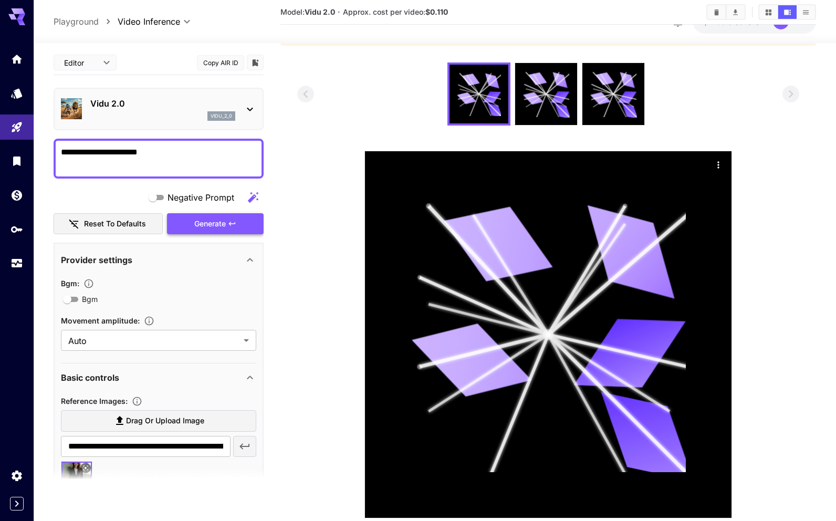
click at [194, 218] on div "Generate" at bounding box center [215, 224] width 97 height 22
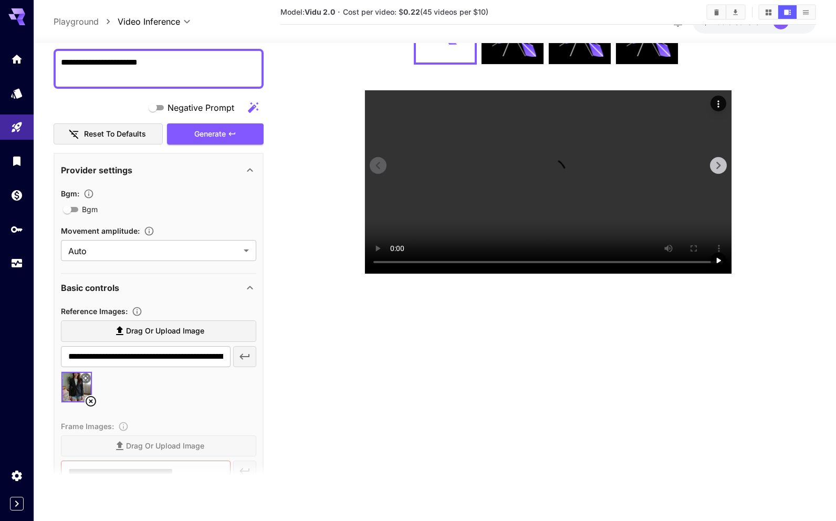
scroll to position [184, 0]
click at [551, 274] on video at bounding box center [548, 181] width 367 height 183
click at [552, 274] on video at bounding box center [548, 181] width 367 height 183
click at [571, 274] on video at bounding box center [548, 181] width 367 height 183
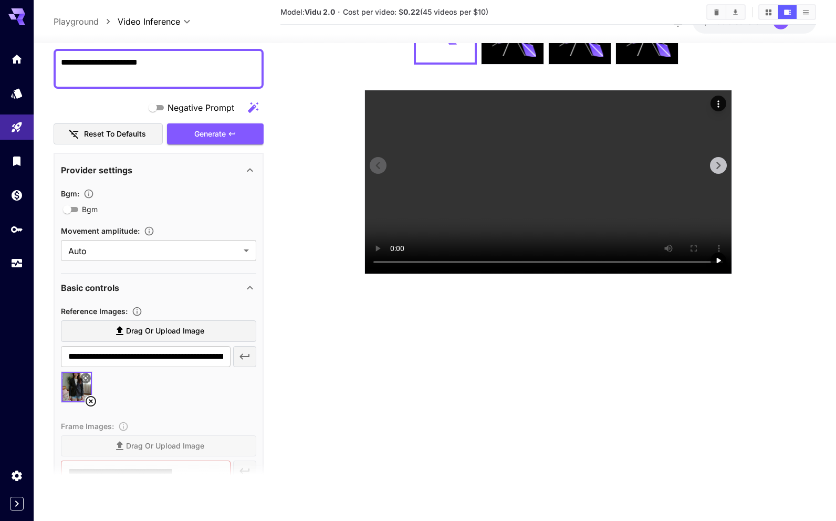
scroll to position [336, 0]
click at [558, 260] on video at bounding box center [548, 181] width 367 height 183
click at [580, 274] on video at bounding box center [548, 181] width 367 height 183
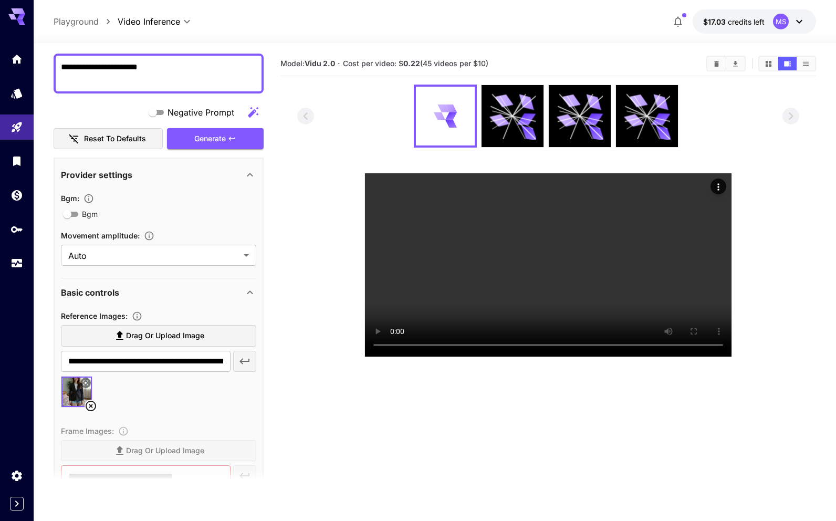
scroll to position [0, 0]
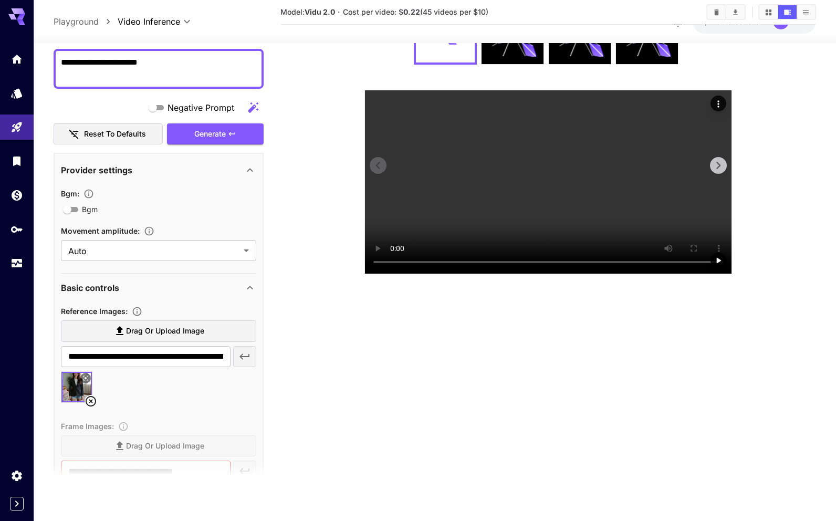
click at [562, 255] on video at bounding box center [548, 181] width 367 height 183
click at [425, 274] on video at bounding box center [548, 181] width 367 height 183
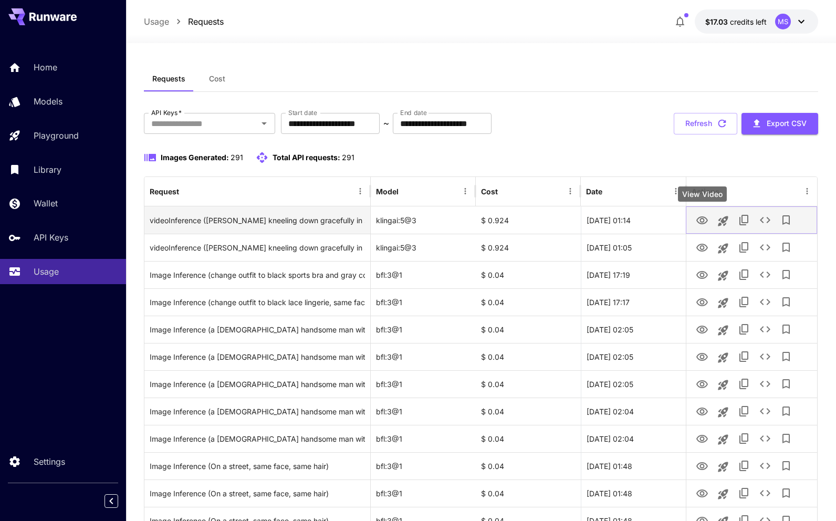
click at [702, 220] on icon "View Video" at bounding box center [702, 220] width 13 height 13
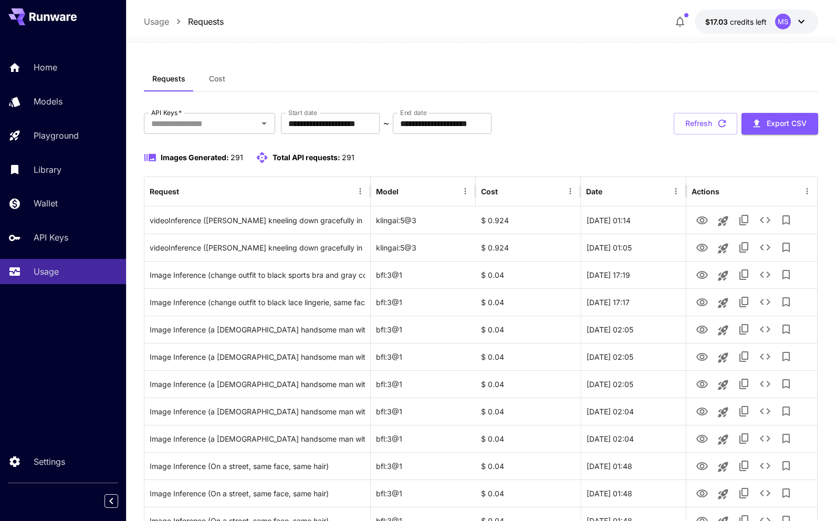
click at [624, 114] on div "**********" at bounding box center [481, 124] width 674 height 22
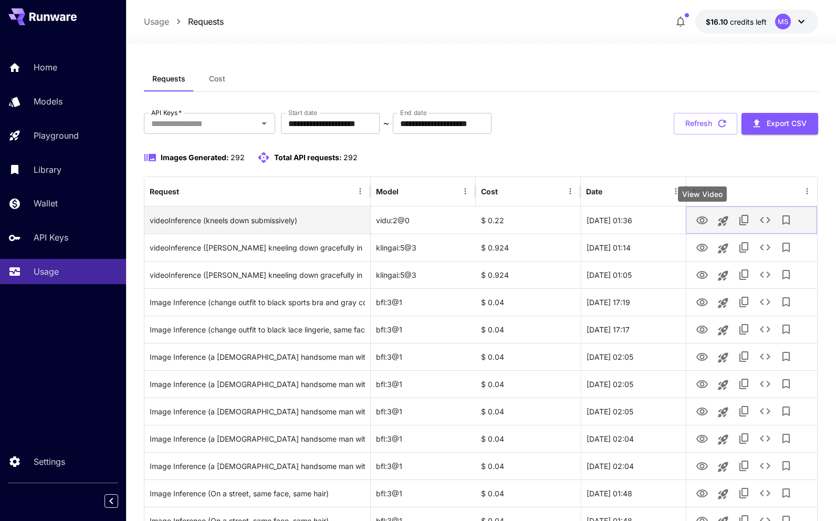
click at [705, 216] on icon "View Video" at bounding box center [702, 220] width 13 height 13
click at [699, 218] on icon "View Video" at bounding box center [702, 220] width 13 height 13
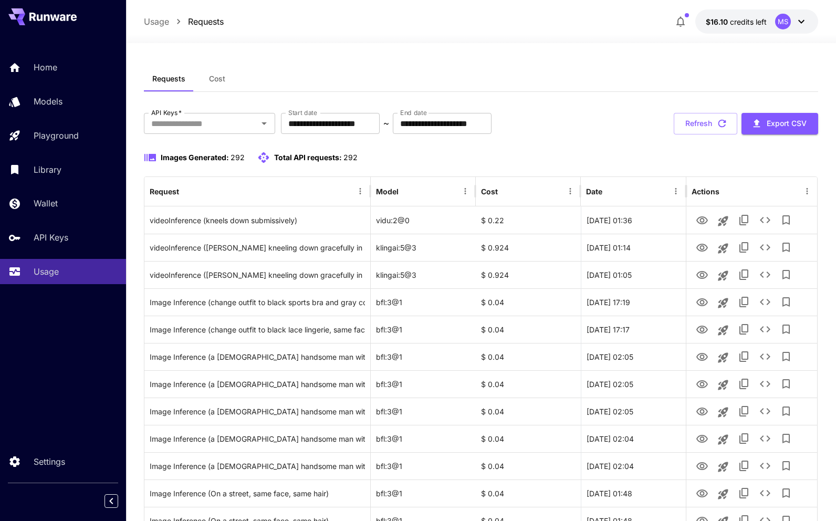
click at [529, 80] on div "Requests Cost" at bounding box center [481, 79] width 674 height 26
